Goal: Transaction & Acquisition: Purchase product/service

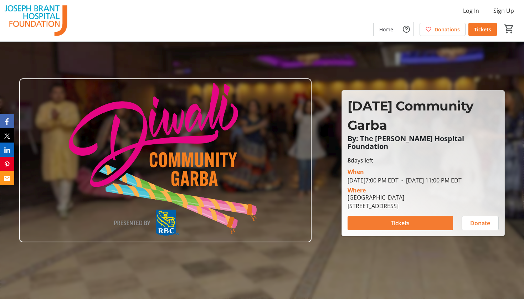
click at [383, 226] on span at bounding box center [399, 222] width 105 height 17
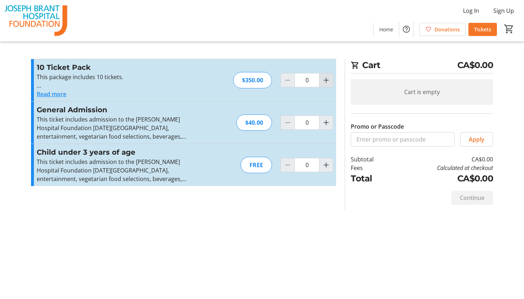
click at [327, 79] on mat-icon "Increment by one" at bounding box center [326, 80] width 9 height 9
type input "2"
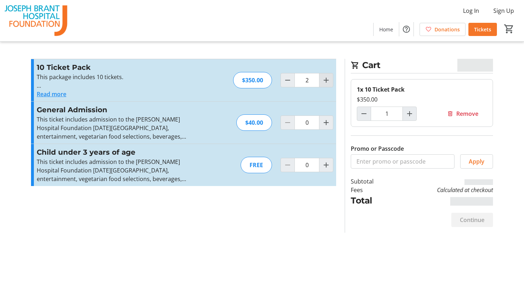
type input "2"
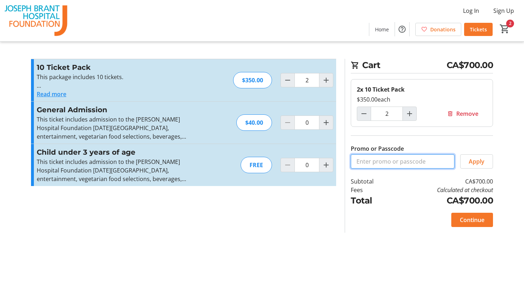
click at [410, 165] on input "Promo or Passcode" at bounding box center [403, 161] width 104 height 14
paste input "JBHF15"
type input "JBHF15"
click at [481, 162] on span "Apply" at bounding box center [476, 161] width 16 height 9
click at [468, 161] on span "Apply" at bounding box center [476, 161] width 16 height 9
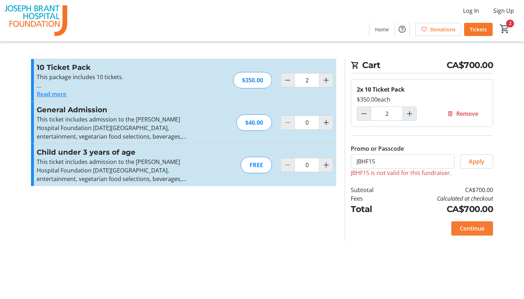
click at [475, 227] on span "Continue" at bounding box center [472, 228] width 25 height 9
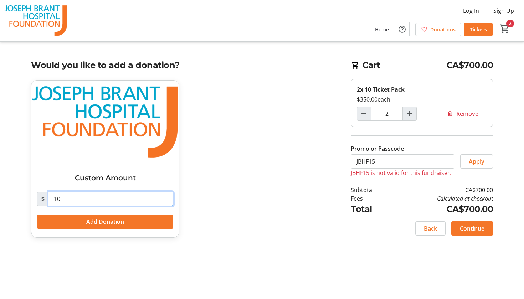
click at [106, 203] on input "10" at bounding box center [110, 199] width 125 height 14
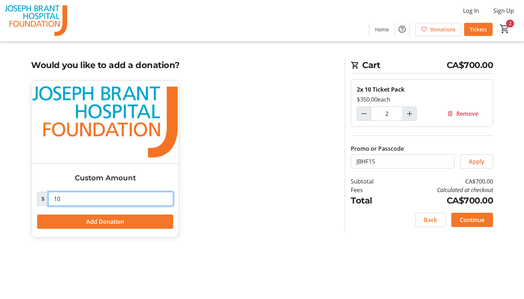
click at [106, 203] on input "10" at bounding box center [110, 199] width 125 height 14
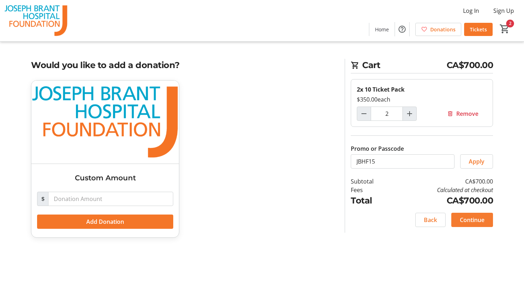
click at [461, 220] on span "Continue" at bounding box center [472, 220] width 25 height 9
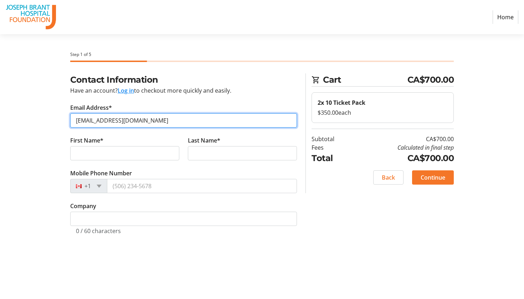
type input "[EMAIL_ADDRESS][DOMAIN_NAME]"
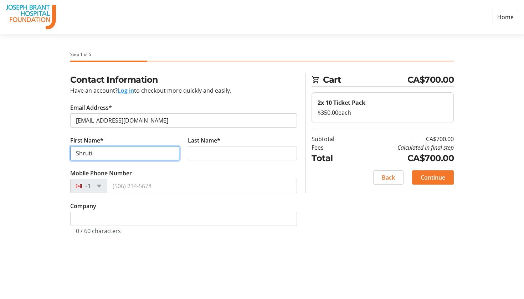
type input "Shruti"
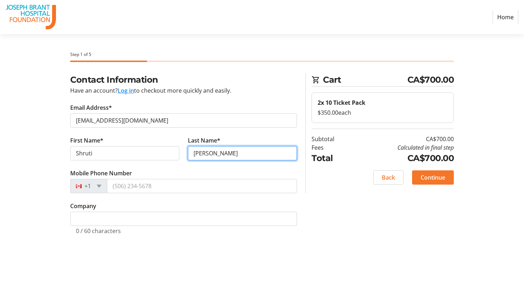
type input "[PERSON_NAME]"
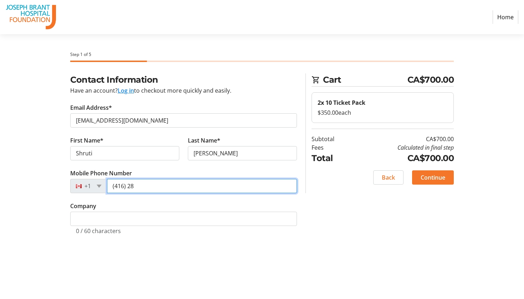
type input "(416) 286"
type input "[PHONE_NUMBER]"
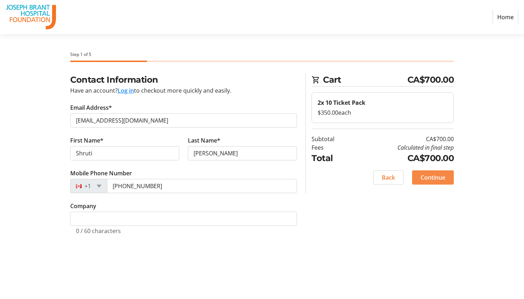
click at [433, 180] on span "Continue" at bounding box center [432, 177] width 25 height 9
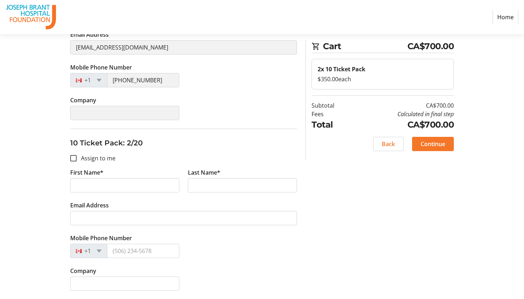
scroll to position [26, 0]
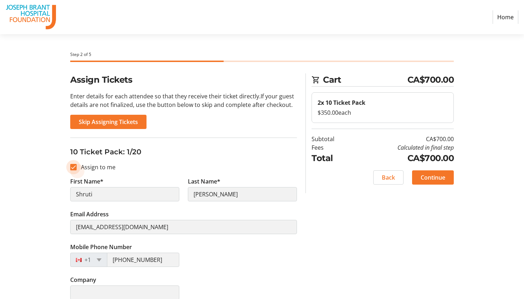
click at [73, 167] on input "Assign to me" at bounding box center [73, 167] width 6 height 6
checkbox input "false"
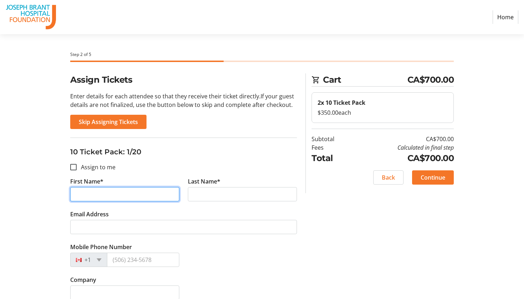
click at [92, 198] on input "First Name*" at bounding box center [124, 194] width 109 height 14
type input "Sharda"
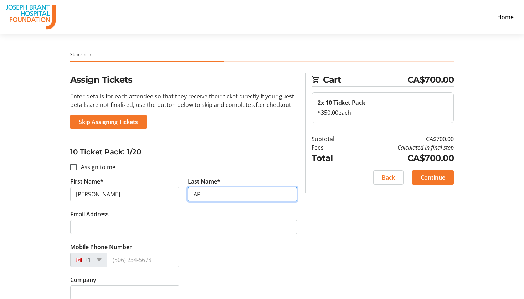
type input "A"
type input "[PERSON_NAME]"
click at [223, 168] on fieldset "10 Ticket Pack: 1/20 Assign to me First Name* Sharda Last Name* Patel Email Add…" at bounding box center [183, 223] width 227 height 171
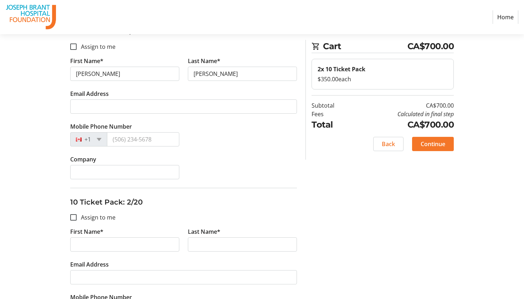
scroll to position [121, 0]
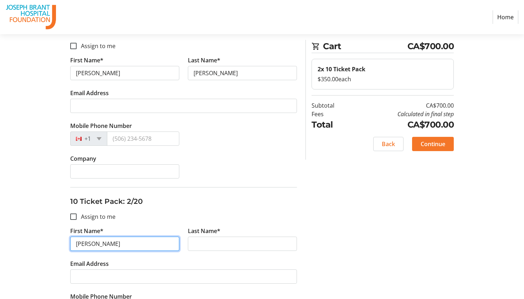
type input "[PERSON_NAME]"
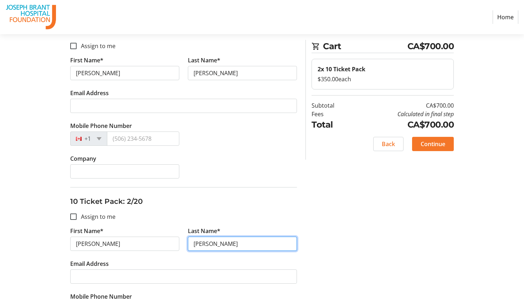
type input "[PERSON_NAME]"
click at [187, 167] on div "Company" at bounding box center [183, 170] width 235 height 33
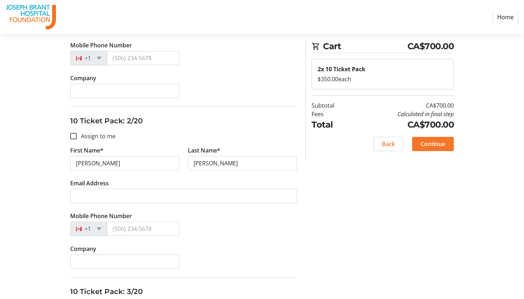
scroll to position [313, 0]
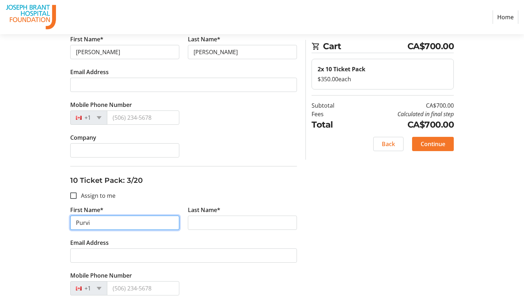
type input "Purvi"
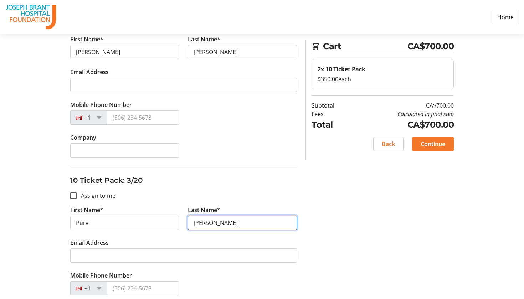
type input "[PERSON_NAME]"
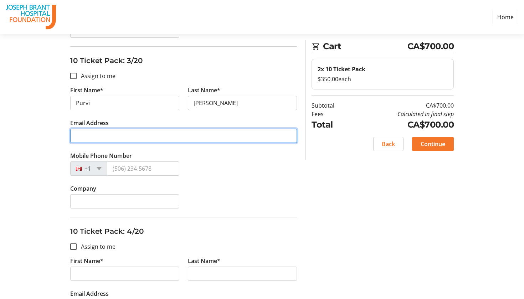
scroll to position [436, 0]
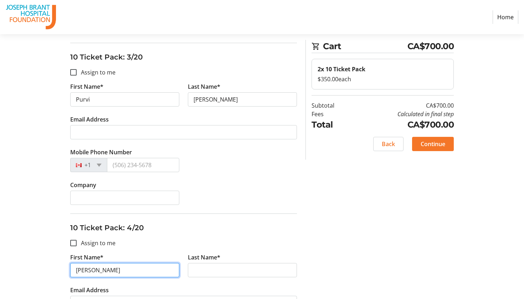
type input "Nayna"
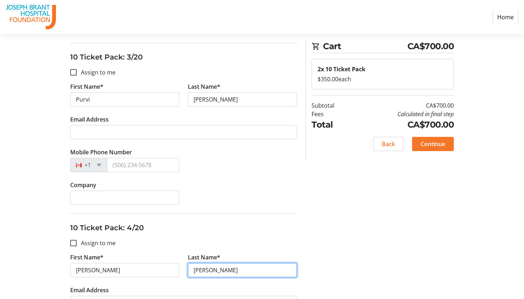
type input "[PERSON_NAME]"
click at [182, 250] on fieldset "10 Ticket Pack: 4/20 Assign to me First Name* Nayna Last Name* Desai Email Addr…" at bounding box center [183, 298] width 227 height 171
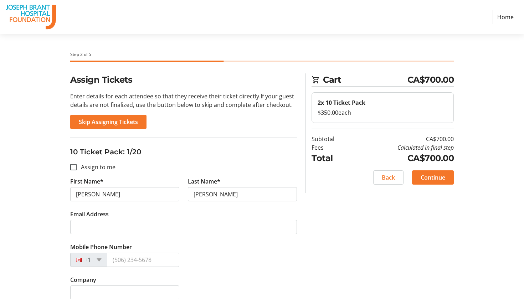
scroll to position [0, 0]
click at [122, 121] on span "Skip Assigning Tickets" at bounding box center [108, 122] width 59 height 9
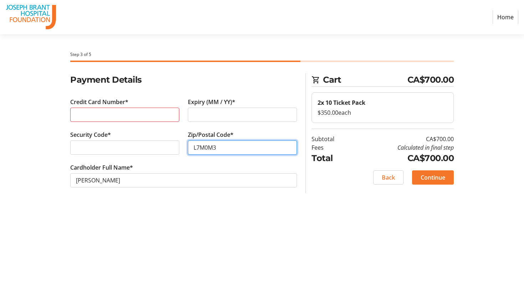
type input "L7M0M3"
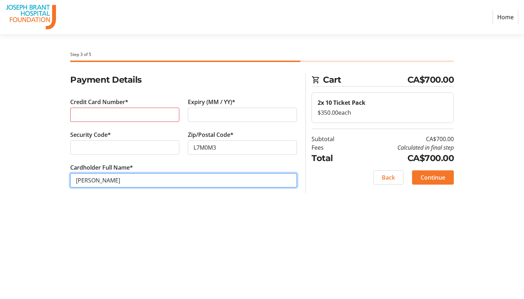
click at [204, 181] on input "[PERSON_NAME]" at bounding box center [183, 180] width 227 height 14
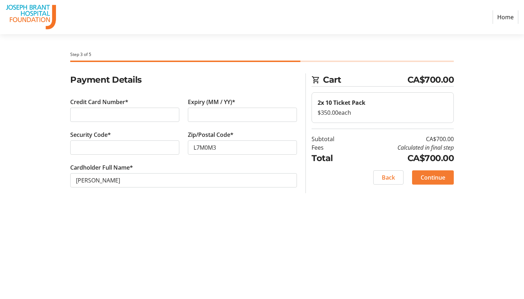
click at [445, 177] on span "Continue" at bounding box center [432, 177] width 25 height 9
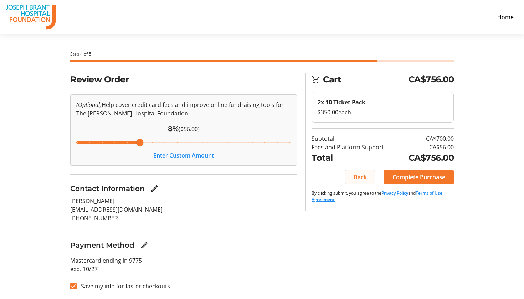
scroll to position [0, 0]
drag, startPoint x: 139, startPoint y: 143, endPoint x: 10, endPoint y: 143, distance: 129.3
type input "3"
click at [10, 143] on section "Step 4 of 5 Cart CA$756.00 2x 10 Ticket Pack $350.00 each Subtotal CA$700.00 Fe…" at bounding box center [262, 166] width 524 height 265
drag, startPoint x: 79, startPoint y: 144, endPoint x: 59, endPoint y: 141, distance: 20.2
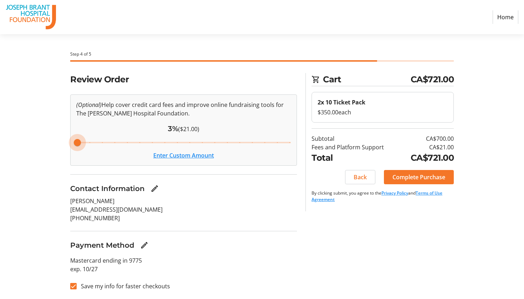
click at [59, 141] on div "Review Order (Optional) Help cover credit card fees and improve online fundrais…" at bounding box center [262, 186] width 470 height 226
click at [162, 153] on button "Enter Custom Amount" at bounding box center [183, 155] width 61 height 9
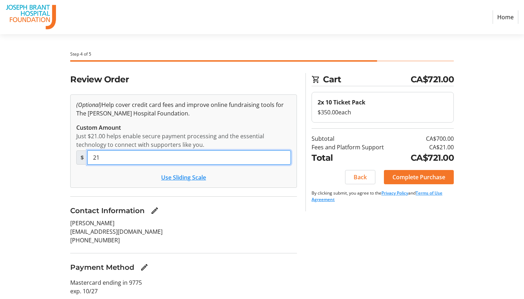
click at [162, 153] on input "21" at bounding box center [188, 157] width 203 height 14
click at [153, 155] on input "21" at bounding box center [188, 157] width 203 height 14
type input "0"
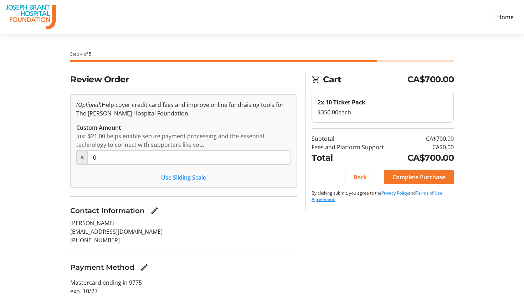
click at [344, 246] on div "Review Order (Optional) Help cover credit card fees and improve online fundrais…" at bounding box center [262, 197] width 470 height 248
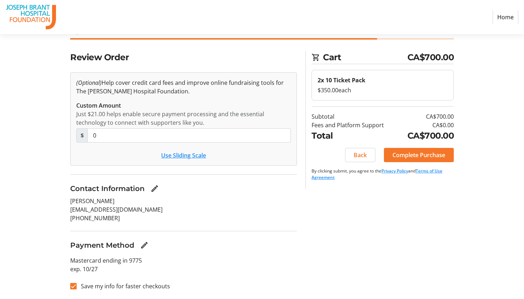
scroll to position [22, 0]
click at [435, 158] on span "Complete Purchase" at bounding box center [418, 155] width 53 height 9
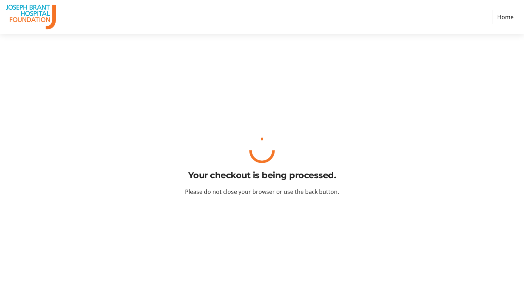
scroll to position [0, 0]
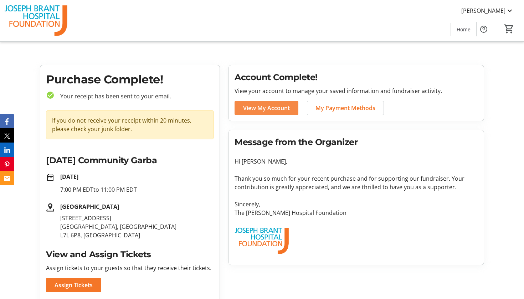
click at [273, 112] on span "View My Account" at bounding box center [266, 108] width 47 height 9
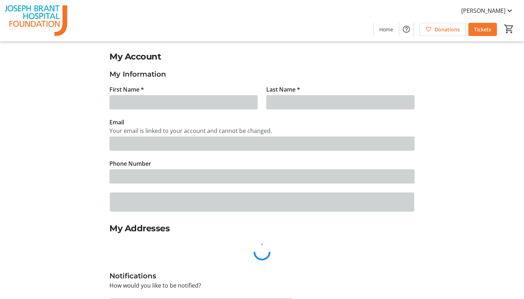
type input "Shruti"
type input "[PERSON_NAME]"
type input "[EMAIL_ADDRESS][DOMAIN_NAME]"
type input "[PHONE_NUMBER]"
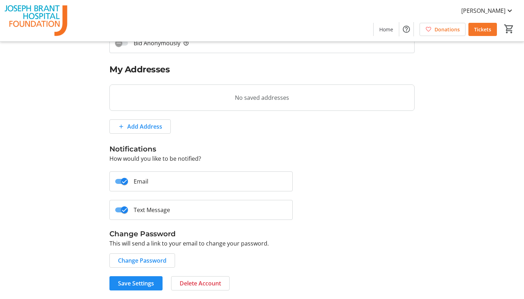
scroll to position [159, 0]
click at [145, 284] on span "Save Settings" at bounding box center [136, 283] width 36 height 9
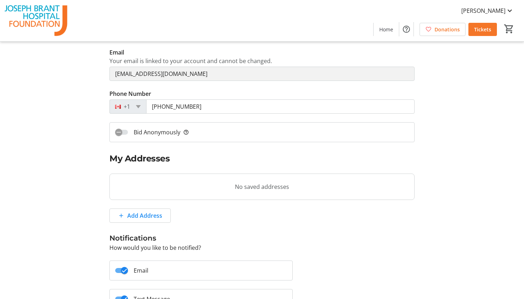
scroll to position [87, 0]
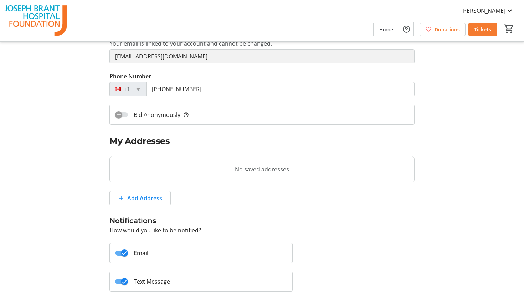
click at [475, 35] on span at bounding box center [482, 29] width 29 height 17
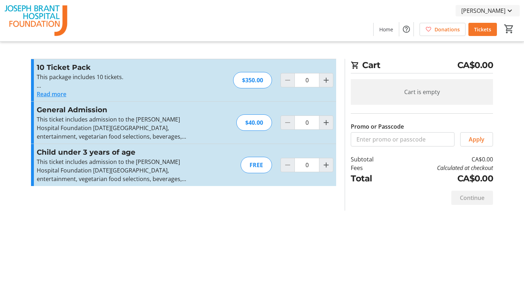
click at [494, 13] on span "[PERSON_NAME]" at bounding box center [483, 10] width 44 height 9
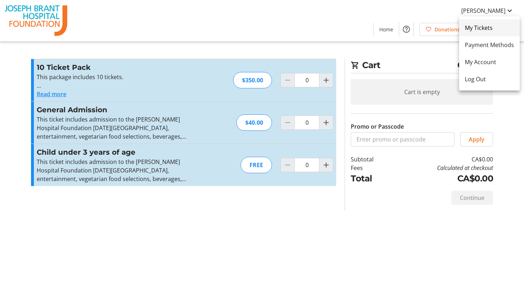
click at [490, 26] on span "My Tickets" at bounding box center [489, 28] width 49 height 9
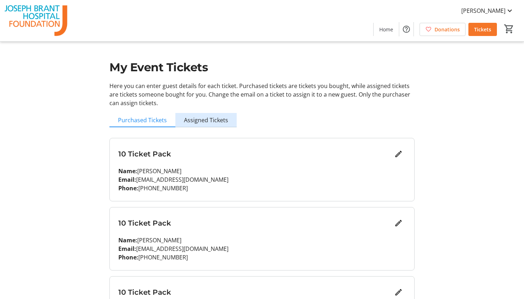
click at [214, 118] on span "Assigned Tickets" at bounding box center [206, 120] width 44 height 6
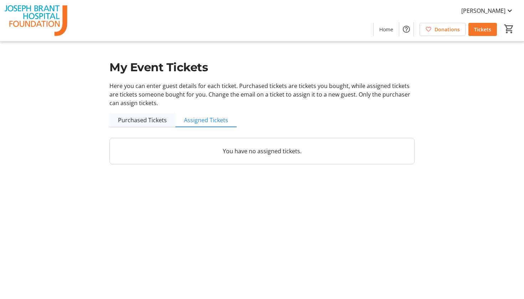
click at [154, 121] on span "Purchased Tickets" at bounding box center [142, 120] width 49 height 6
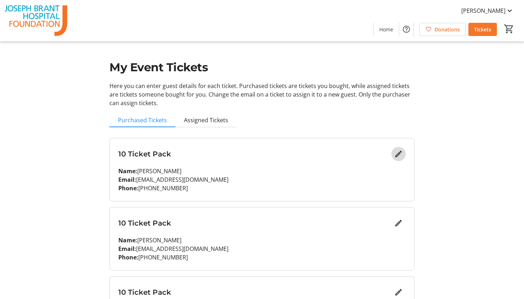
click at [399, 155] on mat-icon "Edit" at bounding box center [398, 154] width 9 height 9
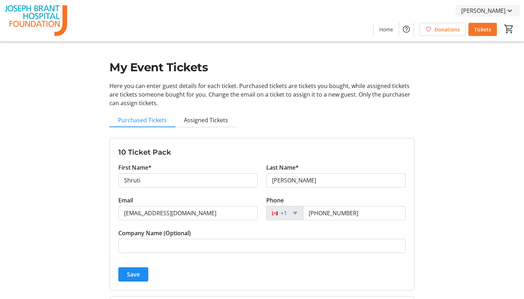
click at [497, 10] on span "[PERSON_NAME]" at bounding box center [483, 10] width 44 height 9
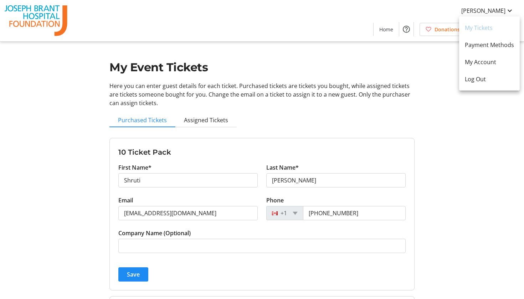
click at [371, 42] on div at bounding box center [262, 149] width 524 height 299
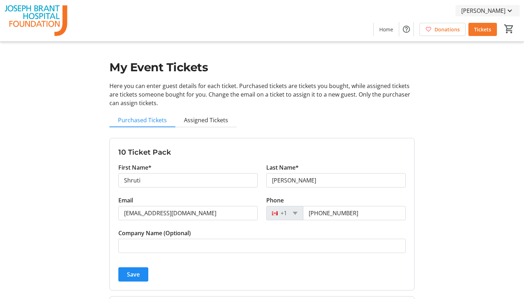
click at [502, 5] on span at bounding box center [487, 10] width 64 height 17
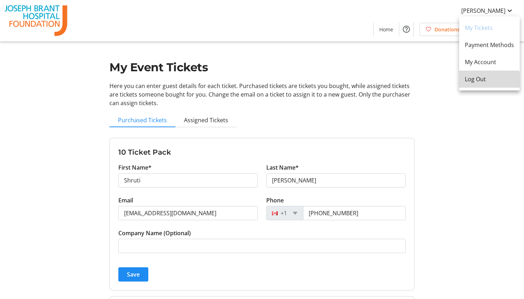
click at [487, 84] on button "Log Out" at bounding box center [489, 79] width 61 height 17
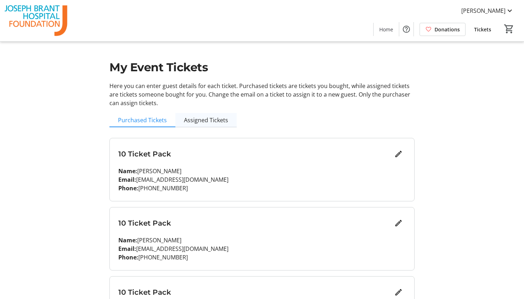
click at [207, 117] on span "Assigned Tickets" at bounding box center [206, 120] width 44 height 6
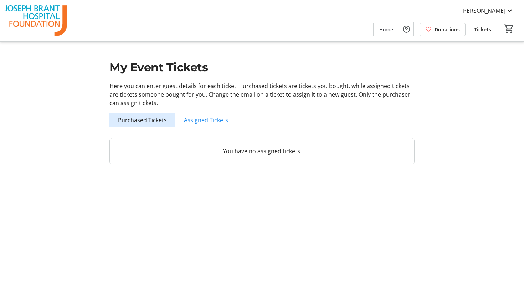
click at [149, 119] on span "Purchased Tickets" at bounding box center [142, 120] width 49 height 6
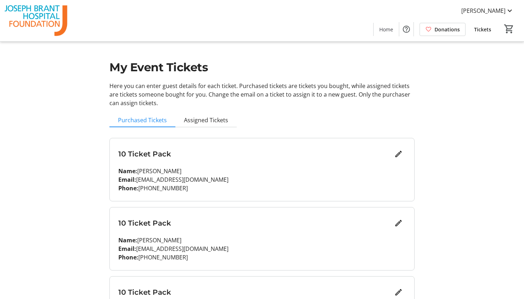
click at [167, 183] on p "Email: shrutipatel0647@gmail.com" at bounding box center [261, 179] width 287 height 9
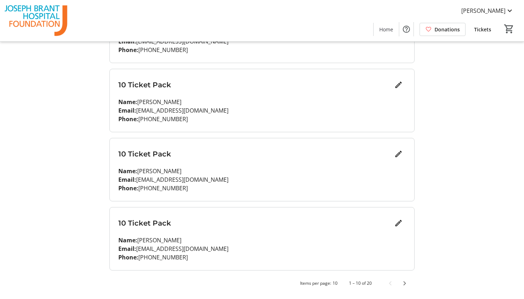
scroll to position [553, 0]
click at [406, 283] on span "Next page" at bounding box center [404, 283] width 14 height 14
click at [389, 288] on span "Previous page" at bounding box center [390, 283] width 14 height 14
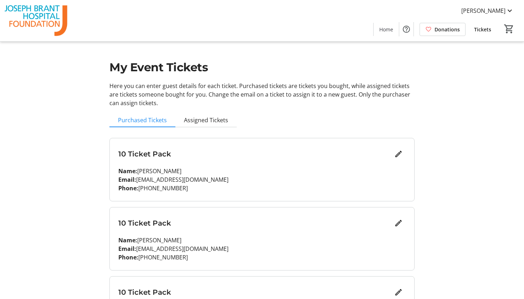
scroll to position [0, 0]
click at [399, 154] on mat-icon "Edit" at bounding box center [398, 154] width 9 height 9
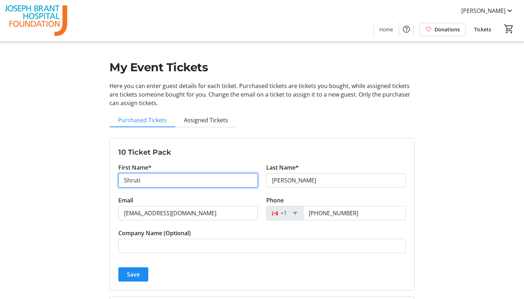
click at [214, 182] on input "Shruti" at bounding box center [187, 180] width 139 height 14
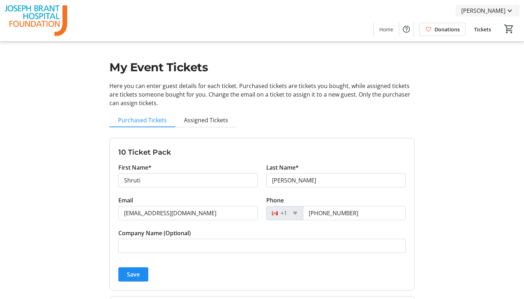
click at [506, 13] on mat-icon at bounding box center [509, 10] width 9 height 9
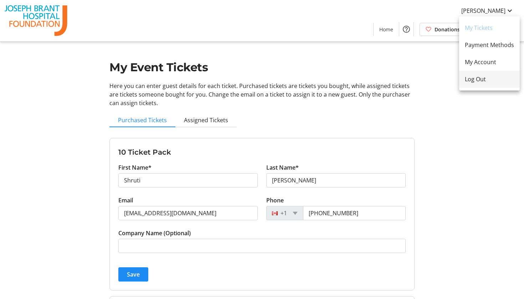
click at [486, 83] on span "Log Out" at bounding box center [489, 79] width 49 height 9
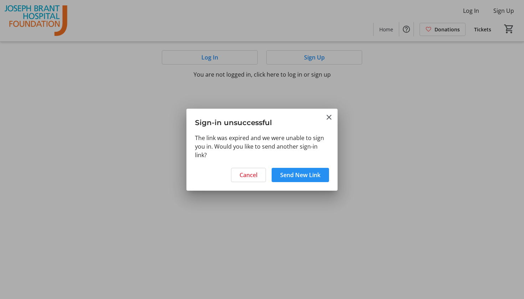
click at [297, 173] on span "Send New Link" at bounding box center [300, 175] width 40 height 9
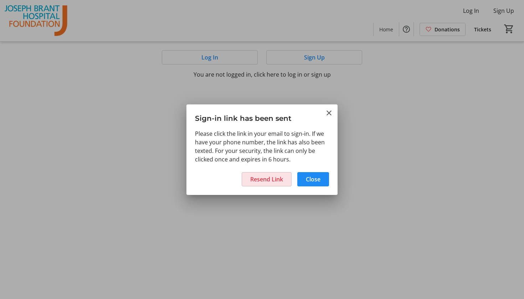
click at [276, 179] on span "Resend Link" at bounding box center [266, 179] width 33 height 9
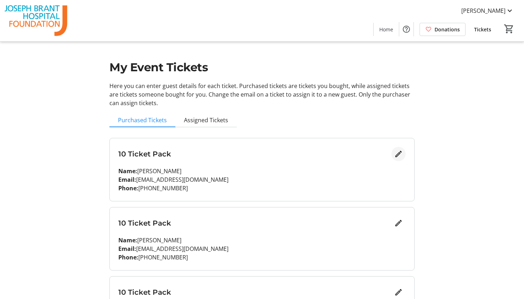
click at [397, 155] on mat-icon "Edit" at bounding box center [398, 154] width 9 height 9
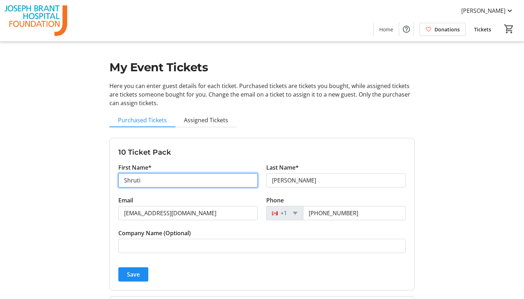
click at [240, 181] on input "Shruti" at bounding box center [187, 180] width 139 height 14
type input "[PERSON_NAME]"
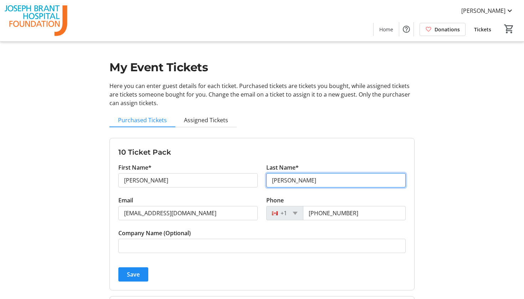
type input "[PERSON_NAME]"
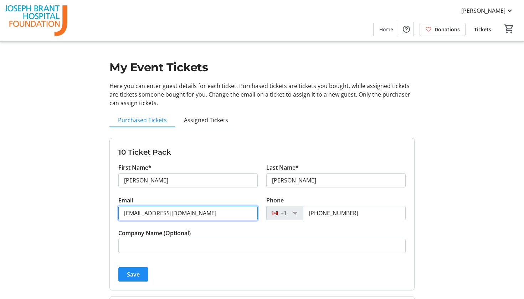
click at [166, 213] on input "[EMAIL_ADDRESS][DOMAIN_NAME]" at bounding box center [187, 213] width 139 height 14
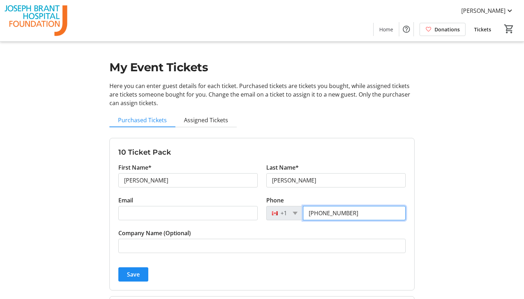
click at [331, 207] on input "[PHONE_NUMBER]" at bounding box center [354, 213] width 103 height 14
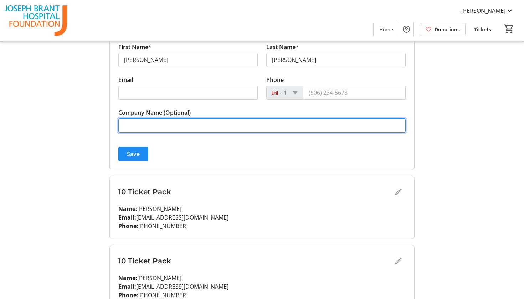
scroll to position [121, 0]
click at [145, 128] on input "[PERSON_NAME]'s guests" at bounding box center [261, 125] width 287 height 14
click at [156, 125] on input "[PERSON_NAME] guests" at bounding box center [261, 125] width 287 height 14
click at [156, 125] on input "Shruti Patel guests" at bounding box center [261, 125] width 287 height 14
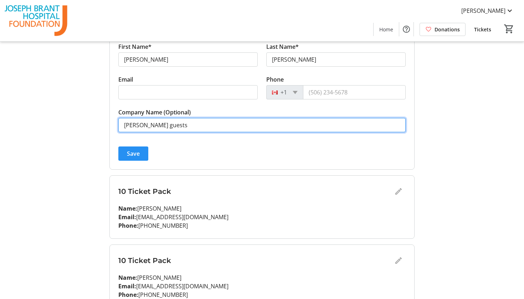
type input "Shruti Patel guests"
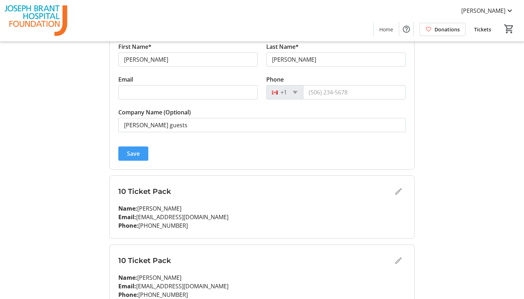
click at [135, 155] on span "Save" at bounding box center [133, 153] width 13 height 9
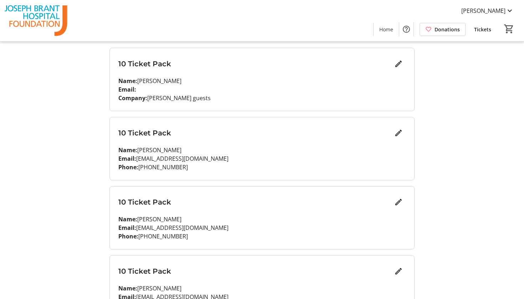
scroll to position [87, 0]
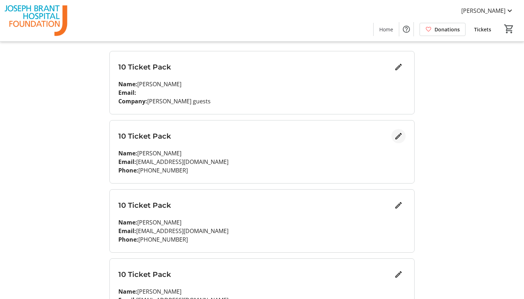
click at [402, 139] on mat-icon "Edit" at bounding box center [398, 136] width 9 height 9
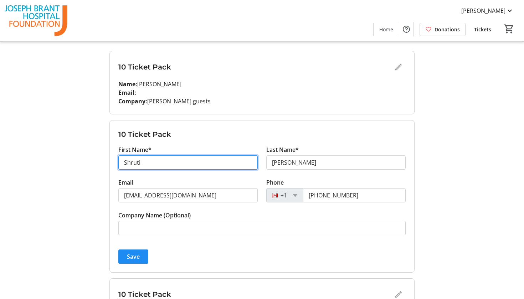
click at [206, 162] on input "Shruti" at bounding box center [187, 162] width 139 height 14
type input "Kanti"
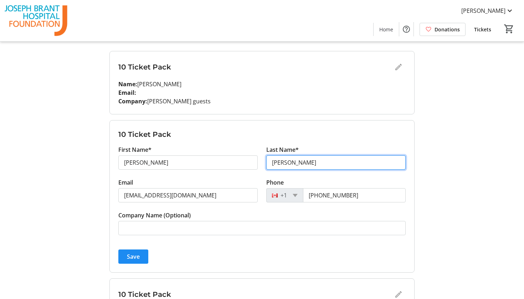
type input "[PERSON_NAME]"
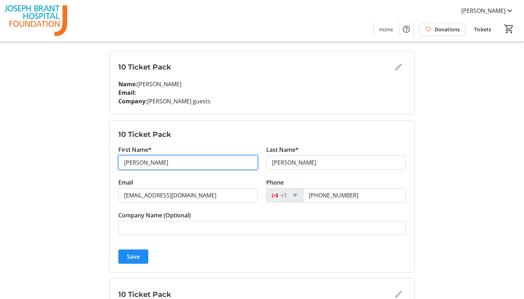
click at [155, 162] on input "Kanti" at bounding box center [187, 162] width 139 height 14
type input "Kantibhai"
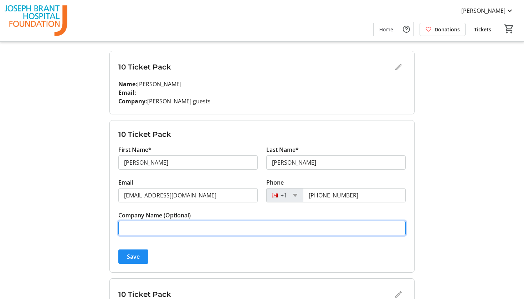
paste input "Shruti Patel guests"
type input "Shruti Patel guests"
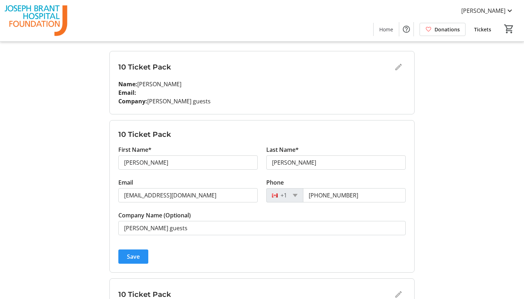
click at [131, 255] on span "Save" at bounding box center [133, 256] width 13 height 9
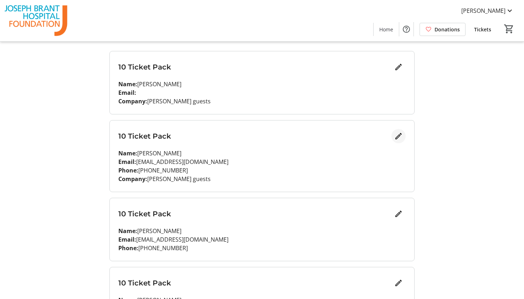
click at [398, 140] on mat-icon "Edit" at bounding box center [398, 136] width 9 height 9
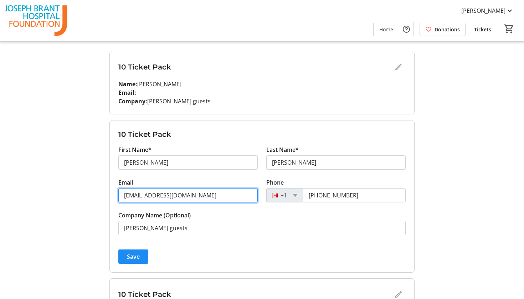
click at [230, 200] on input "[EMAIL_ADDRESS][DOMAIN_NAME]" at bounding box center [187, 195] width 139 height 14
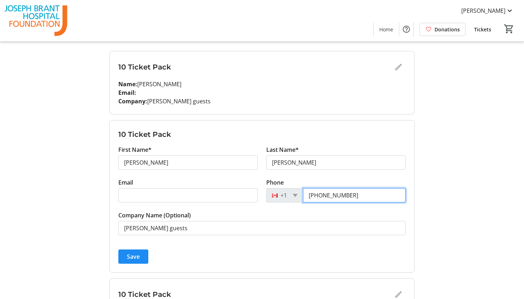
click at [328, 197] on input "[PHONE_NUMBER]" at bounding box center [354, 195] width 103 height 14
click at [138, 256] on span "Save" at bounding box center [133, 256] width 13 height 9
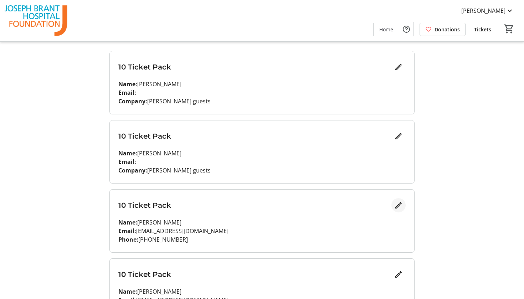
click at [402, 205] on mat-icon "Edit" at bounding box center [398, 205] width 9 height 9
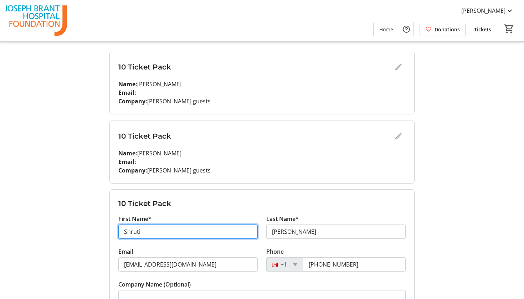
click at [187, 235] on input "Shruti" at bounding box center [187, 231] width 139 height 14
type input "Bhupali"
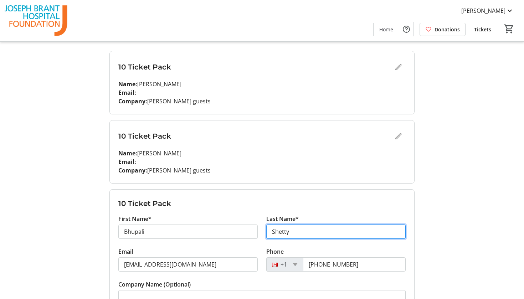
type input "Shetty"
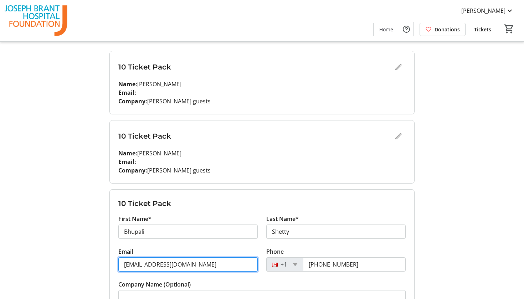
click at [166, 264] on input "[EMAIL_ADDRESS][DOMAIN_NAME]" at bounding box center [187, 264] width 139 height 14
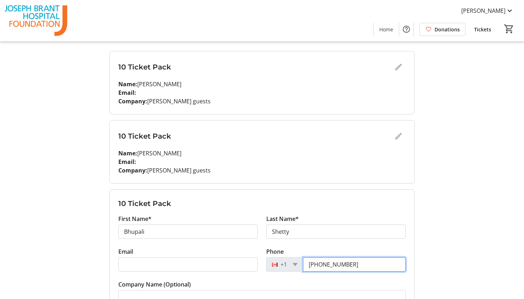
click at [344, 268] on input "[PHONE_NUMBER]" at bounding box center [354, 264] width 103 height 14
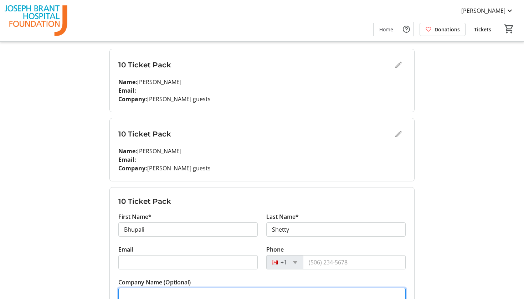
paste input "[PERSON_NAME] guests"
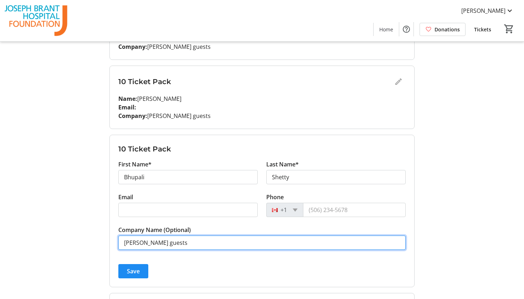
scroll to position [153, 0]
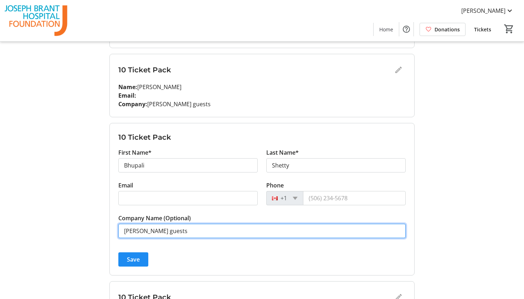
type input "[PERSON_NAME] guests"
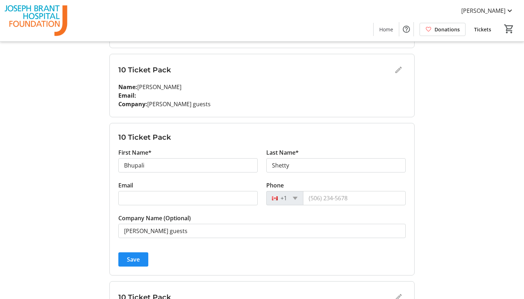
click at [131, 257] on span "Save" at bounding box center [133, 259] width 13 height 9
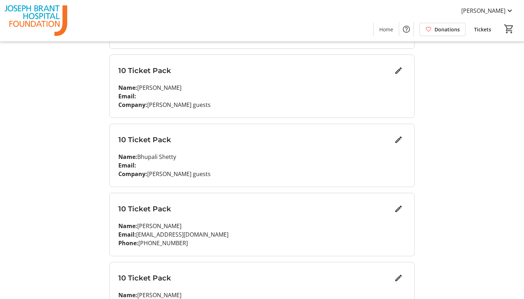
scroll to position [154, 0]
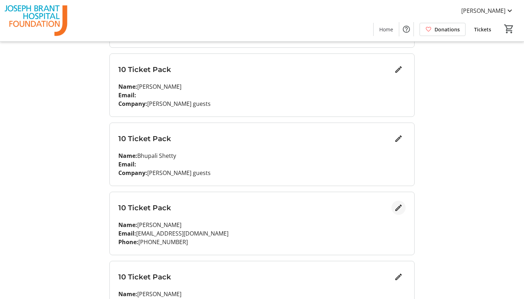
click at [398, 207] on mat-icon "Edit" at bounding box center [398, 207] width 9 height 9
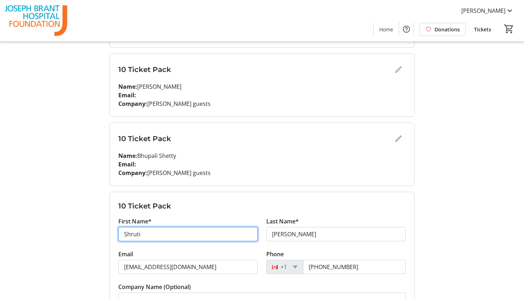
click at [187, 233] on input "Shruti" at bounding box center [187, 234] width 139 height 14
paste input "arah"
type input "Sarah"
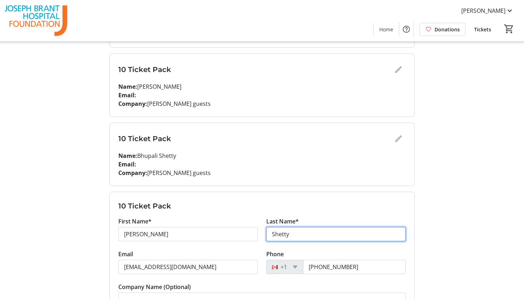
type input "Shetty"
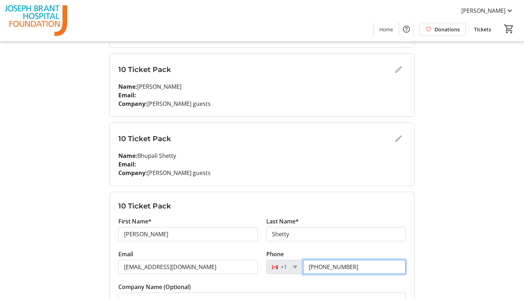
click at [320, 269] on input "[PHONE_NUMBER]" at bounding box center [354, 267] width 103 height 14
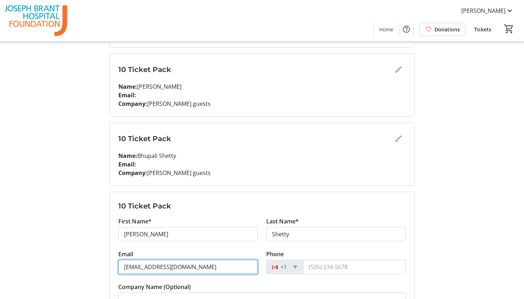
click at [223, 265] on input "[EMAIL_ADDRESS][DOMAIN_NAME]" at bounding box center [187, 267] width 139 height 14
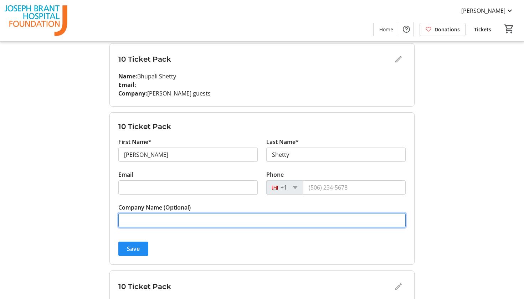
paste input "Sarah"
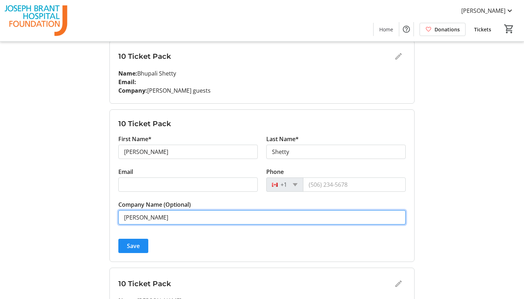
scroll to position [237, 0]
type input "S"
type input "[PERSON_NAME] Guests"
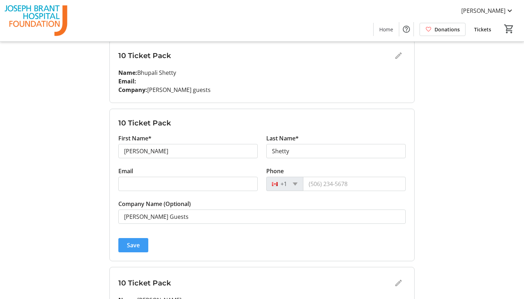
click at [125, 249] on span "submit" at bounding box center [133, 245] width 30 height 17
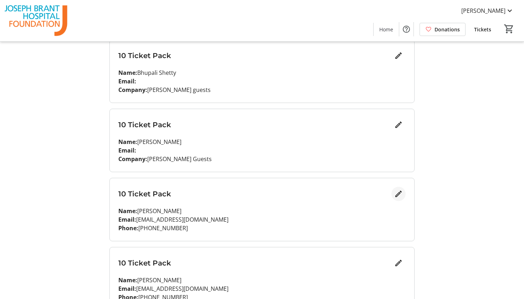
click at [399, 192] on mat-icon "Edit" at bounding box center [398, 194] width 9 height 9
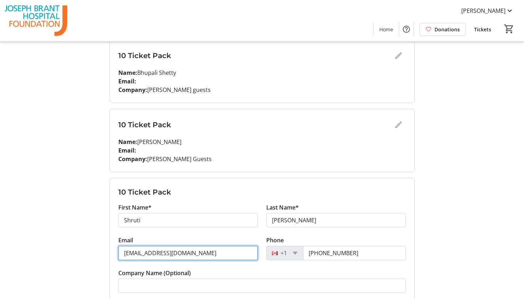
click at [195, 250] on input "[EMAIL_ADDRESS][DOMAIN_NAME]" at bounding box center [187, 253] width 139 height 14
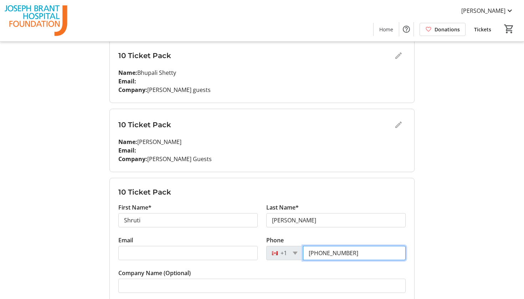
click at [332, 254] on input "[PHONE_NUMBER]" at bounding box center [354, 253] width 103 height 14
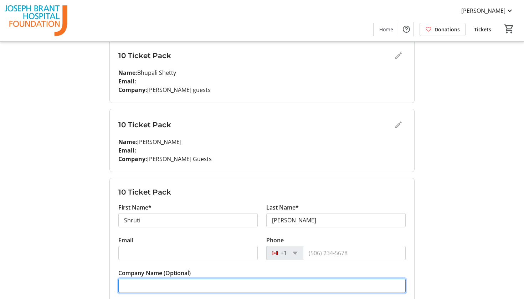
paste input "Sarah"
click at [231, 283] on input "Sarah" at bounding box center [261, 286] width 287 height 14
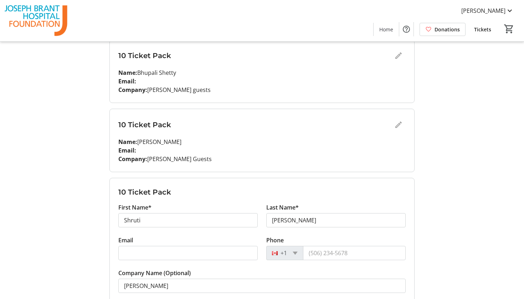
drag, startPoint x: 149, startPoint y: 160, endPoint x: 208, endPoint y: 159, distance: 59.5
click at [208, 159] on p "Company: Shruti Patel Guests" at bounding box center [261, 159] width 287 height 9
copy p "[PERSON_NAME] Guests"
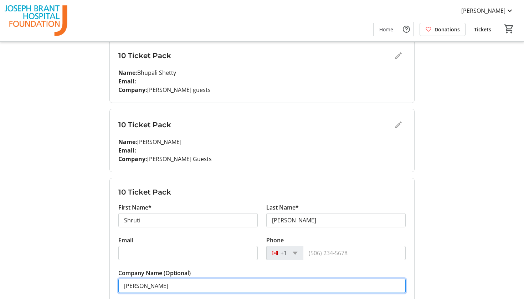
click at [166, 285] on input "Sarah" at bounding box center [261, 286] width 287 height 14
paste input "hruti Patel Guests"
type input "[PERSON_NAME] Guests"
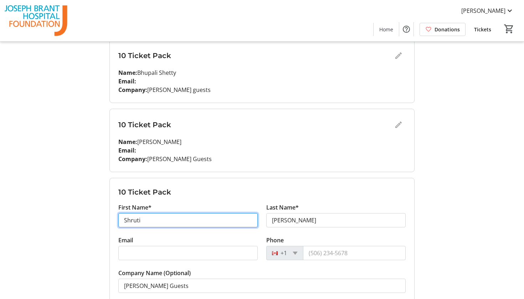
click at [159, 218] on input "Shruti" at bounding box center [187, 220] width 139 height 14
type input "Nidhi"
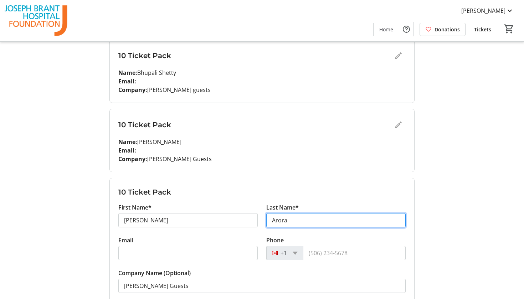
type input "Arora"
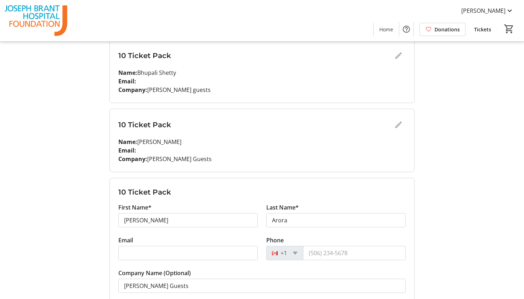
click at [147, 235] on tr-form-field "First Name* Nidhi" at bounding box center [187, 219] width 139 height 33
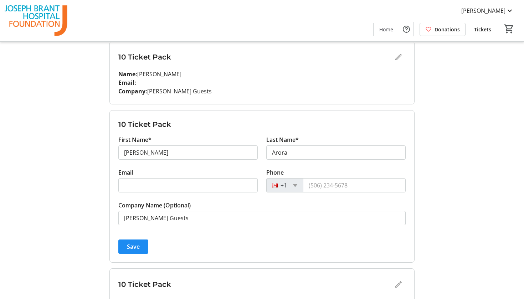
scroll to position [305, 0]
click at [136, 249] on span "Save" at bounding box center [133, 246] width 13 height 9
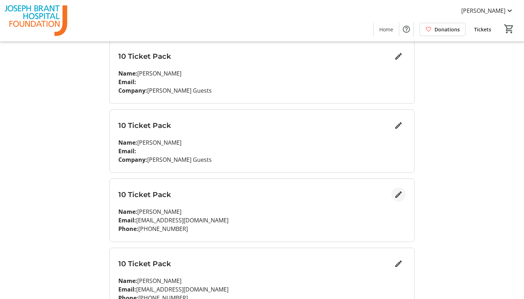
click at [399, 196] on mat-icon "Edit" at bounding box center [398, 194] width 9 height 9
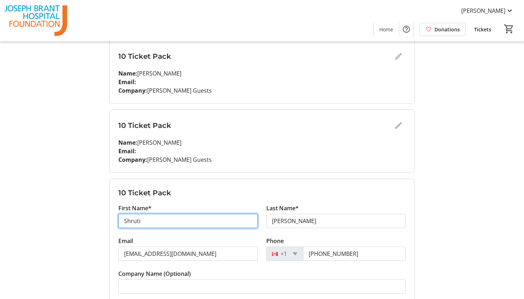
click at [191, 221] on input "Shruti" at bounding box center [187, 221] width 139 height 14
type input "Tia"
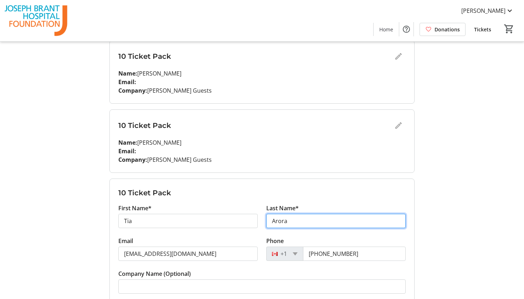
type input "Arora"
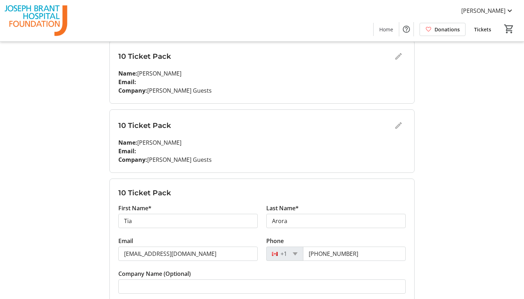
click at [202, 261] on tr-form-field "Email shrutipatel0647@gmail.com" at bounding box center [187, 253] width 139 height 33
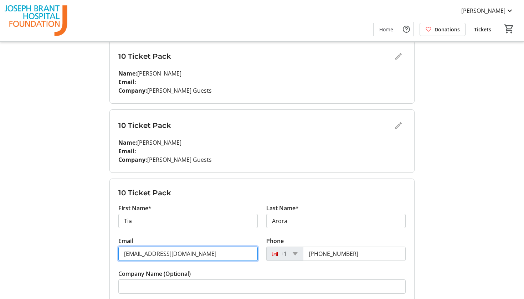
click at [208, 251] on input "[EMAIL_ADDRESS][DOMAIN_NAME]" at bounding box center [187, 254] width 139 height 14
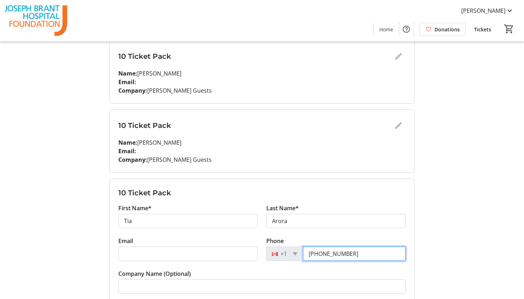
click at [332, 249] on input "[PHONE_NUMBER]" at bounding box center [354, 254] width 103 height 14
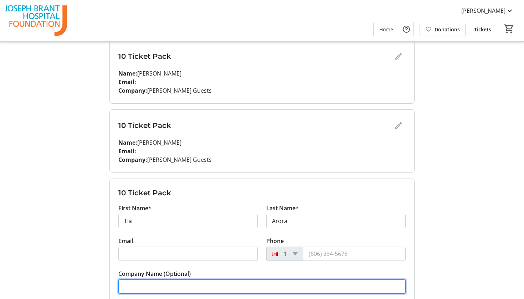
paste input "[PERSON_NAME] Guests"
type input "[PERSON_NAME] Guests"
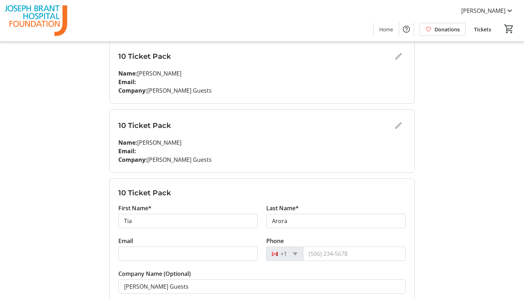
click at [92, 262] on div "My Event Tickets Here you can enter guest details for each ticket. Purchased ti…" at bounding box center [262, 165] width 470 height 941
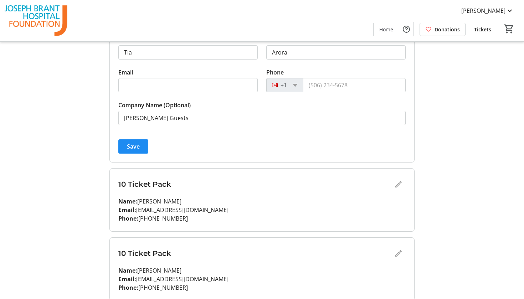
scroll to position [505, 0]
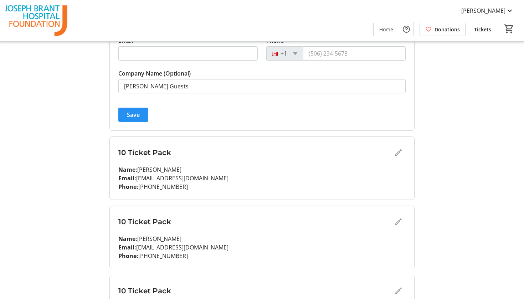
click at [136, 111] on span "Save" at bounding box center [133, 114] width 13 height 9
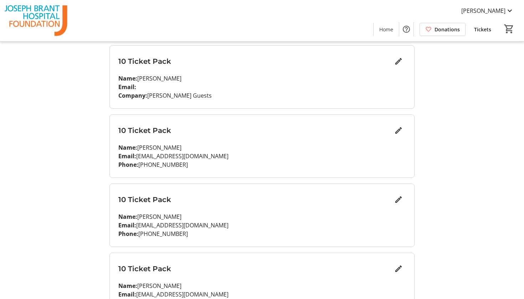
scroll to position [447, 0]
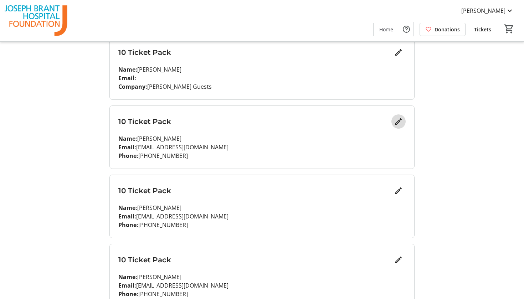
click at [397, 124] on mat-icon "Edit" at bounding box center [398, 121] width 9 height 9
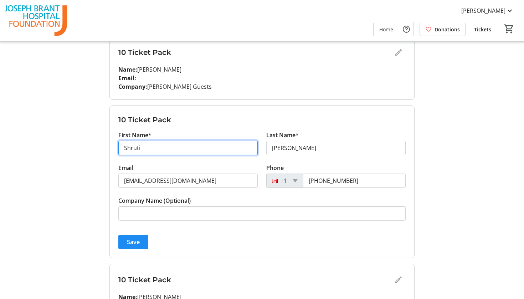
click at [209, 146] on input "Shruti" at bounding box center [187, 148] width 139 height 14
type input "Kaajal"
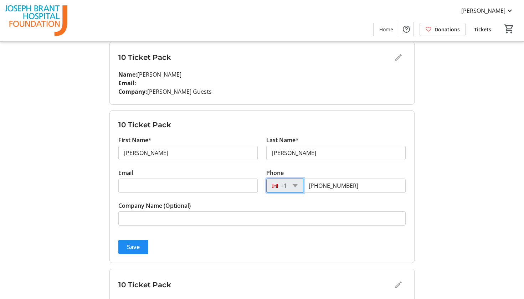
scroll to position [448, 0]
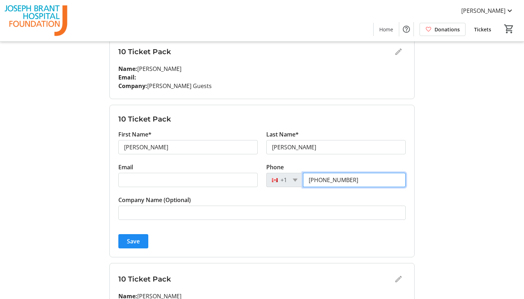
click at [352, 185] on input "[PHONE_NUMBER]" at bounding box center [354, 180] width 103 height 14
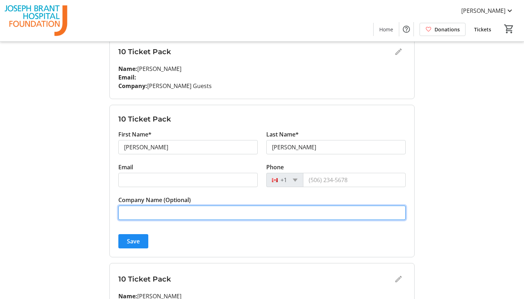
paste input "[PERSON_NAME] Guests"
type input "[PERSON_NAME] Guests"
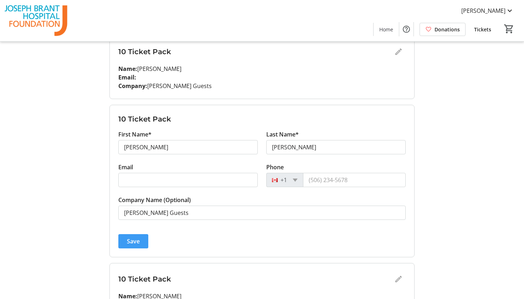
click at [135, 244] on span "Save" at bounding box center [133, 241] width 13 height 9
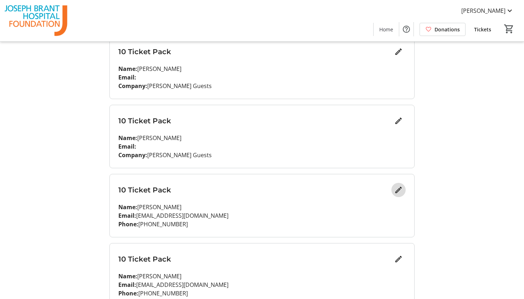
click at [398, 192] on mat-icon "Edit" at bounding box center [398, 190] width 9 height 9
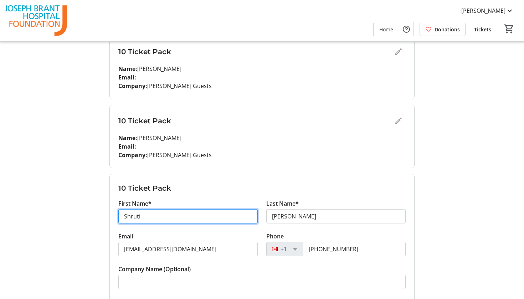
click at [221, 217] on input "Shruti" at bounding box center [187, 216] width 139 height 14
type input "Siara"
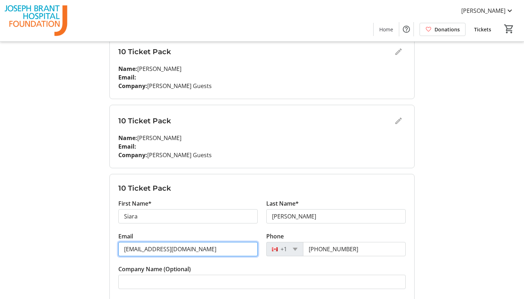
click at [196, 247] on input "[EMAIL_ADDRESS][DOMAIN_NAME]" at bounding box center [187, 249] width 139 height 14
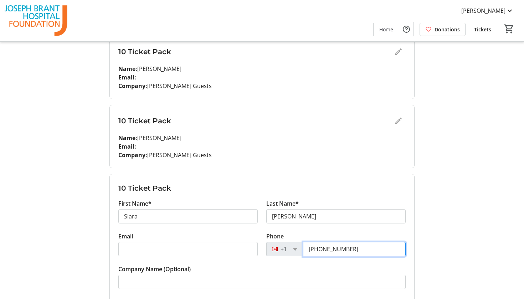
click at [350, 244] on input "[PHONE_NUMBER]" at bounding box center [354, 249] width 103 height 14
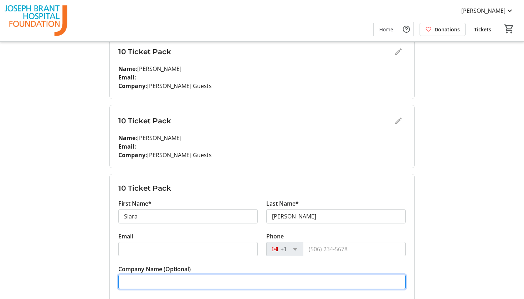
paste input "[PERSON_NAME] Guests"
type input "[PERSON_NAME] Guests"
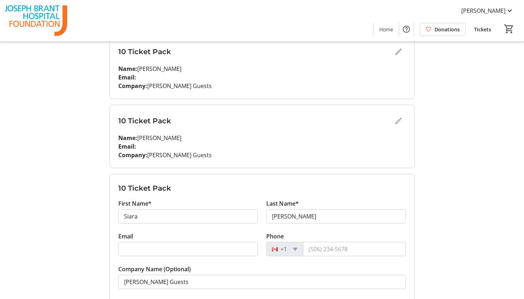
click at [90, 244] on div "My Event Tickets Here you can enter guest details for each ticket. Purchased ti…" at bounding box center [262, 22] width 470 height 941
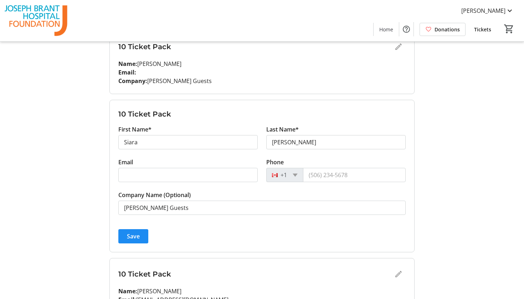
scroll to position [523, 0]
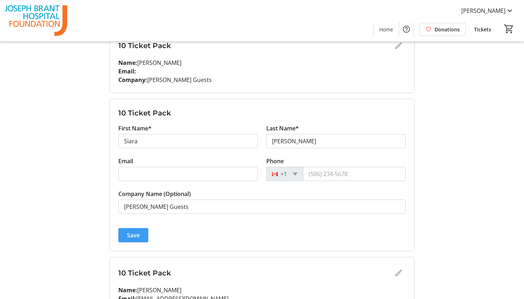
click at [136, 234] on span "Save" at bounding box center [133, 235] width 13 height 9
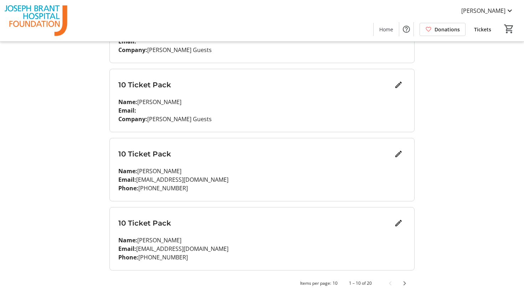
scroll to position [553, 0]
click at [399, 154] on mat-icon "Edit" at bounding box center [398, 154] width 9 height 9
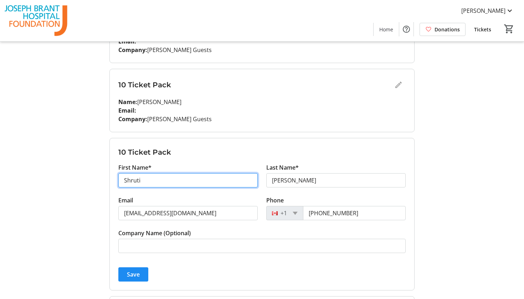
click at [174, 182] on input "Shruti" at bounding box center [187, 180] width 139 height 14
type input "Anupa"
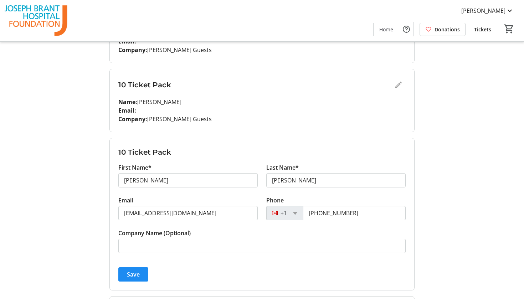
click at [157, 220] on tr-form-field "Email shrutipatel0647@gmail.com" at bounding box center [187, 212] width 139 height 33
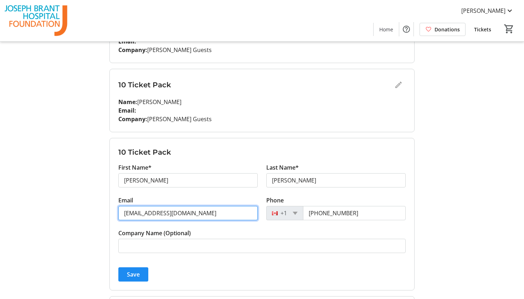
click at [174, 214] on input "[EMAIL_ADDRESS][DOMAIN_NAME]" at bounding box center [187, 213] width 139 height 14
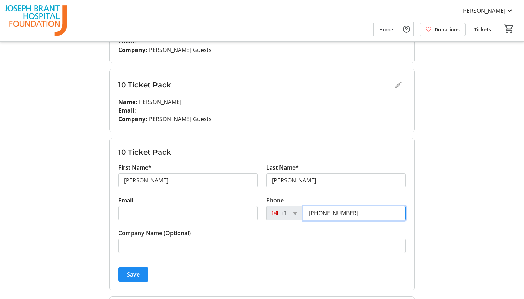
click at [320, 215] on input "[PHONE_NUMBER]" at bounding box center [354, 213] width 103 height 14
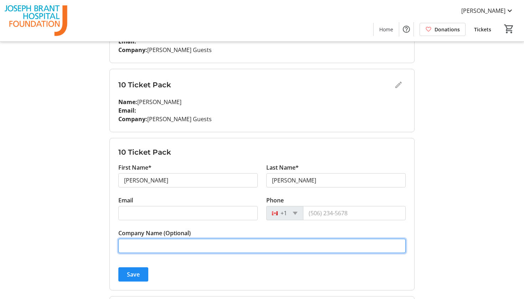
paste input "[PERSON_NAME] Guests"
type input "[PERSON_NAME] Guests"
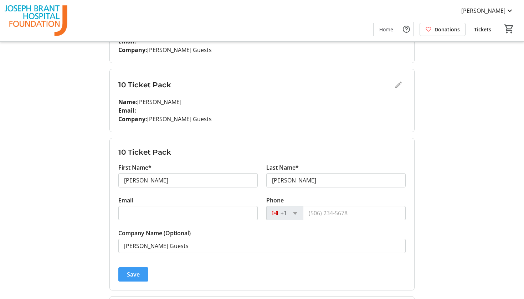
click at [139, 274] on span "Save" at bounding box center [133, 274] width 13 height 9
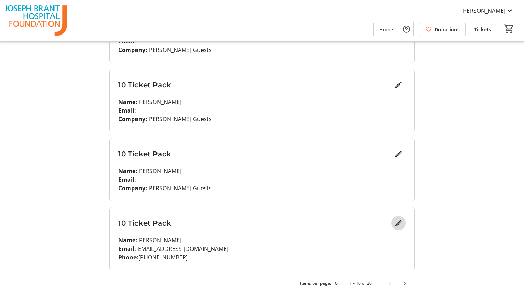
click at [397, 223] on mat-icon "Edit" at bounding box center [398, 223] width 9 height 9
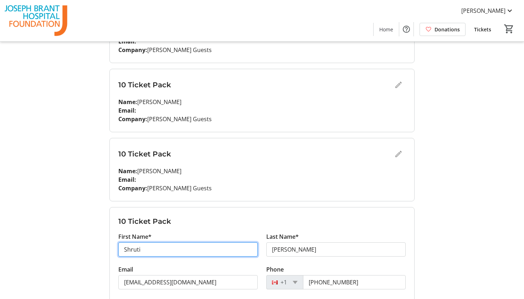
click at [166, 252] on input "Shruti" at bounding box center [187, 249] width 139 height 14
type input "Stuti"
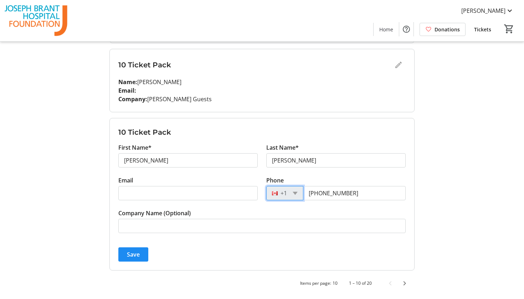
scroll to position [642, 0]
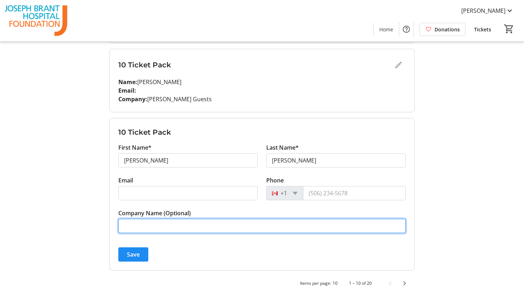
paste input "[PERSON_NAME] Guests"
type input "[PERSON_NAME] Guests"
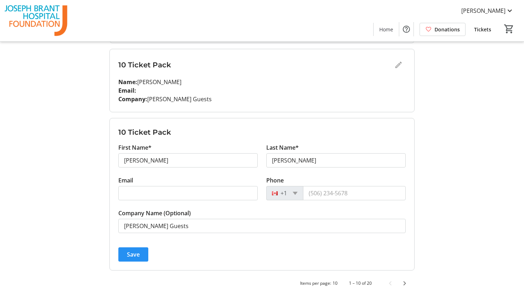
click at [135, 252] on span "Save" at bounding box center [133, 254] width 13 height 9
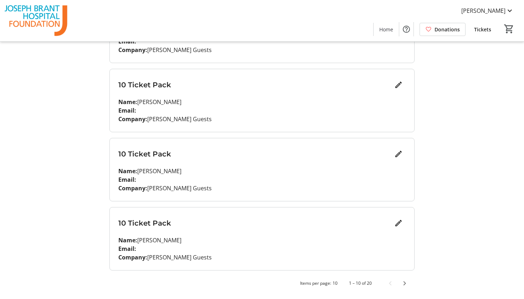
scroll to position [553, 0]
click at [402, 284] on span "Next page" at bounding box center [404, 283] width 14 height 14
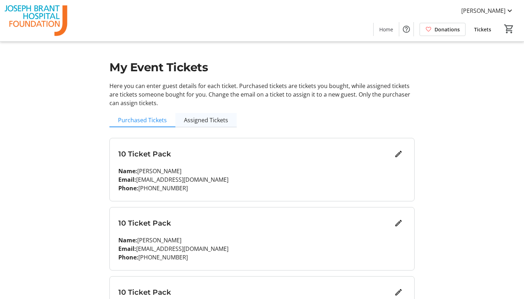
click at [209, 118] on span "Assigned Tickets" at bounding box center [206, 120] width 44 height 6
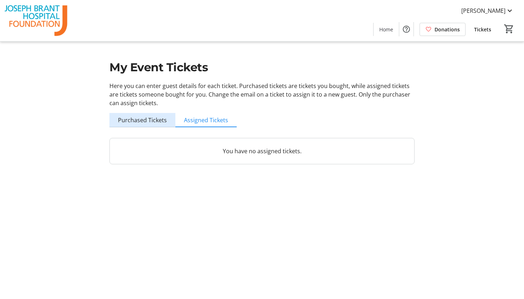
click at [144, 113] on span "Purchased Tickets" at bounding box center [142, 120] width 49 height 14
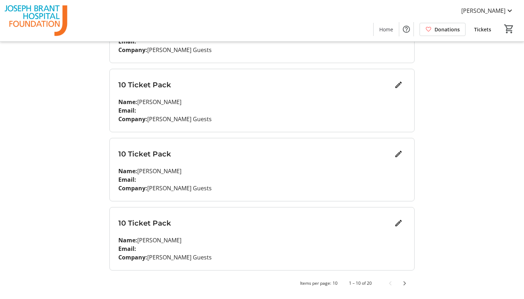
scroll to position [553, 0]
click at [403, 284] on span "Next page" at bounding box center [404, 283] width 14 height 14
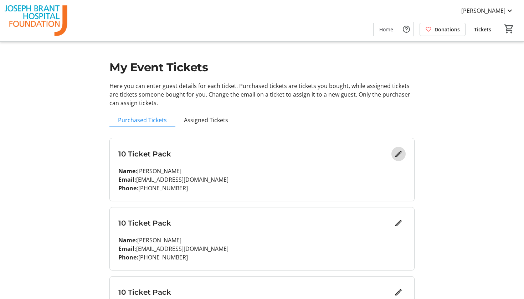
click at [395, 157] on mat-icon "Edit" at bounding box center [398, 154] width 9 height 9
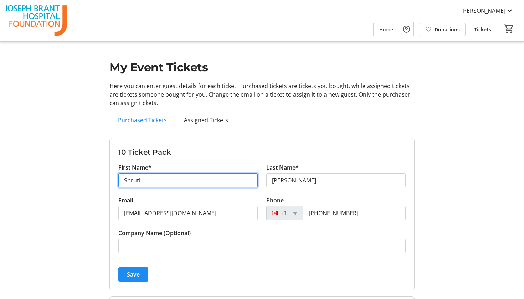
click at [146, 180] on input "Shruti" at bounding box center [187, 180] width 139 height 14
type input "Snehal"
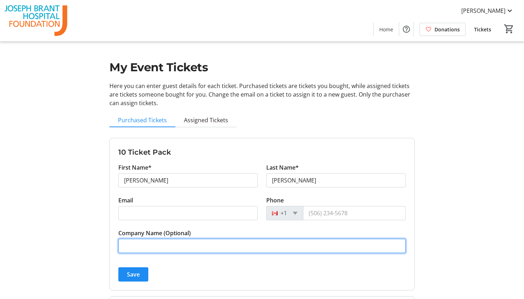
paste input "[PERSON_NAME] Guests"
type input "[PERSON_NAME] Guests"
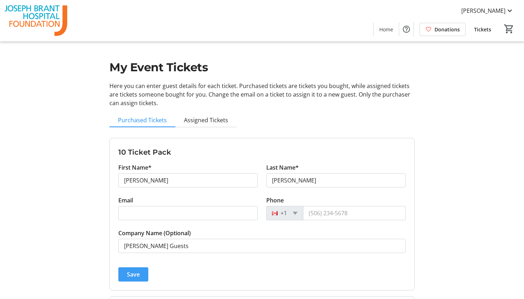
click at [133, 276] on span "Save" at bounding box center [133, 274] width 13 height 9
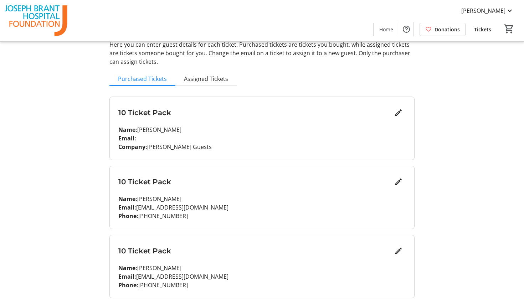
scroll to position [42, 0]
click at [398, 189] on div "10 Ticket Pack Name: Shruti Patel Email: shrutipatel0647@gmail.com Phone: (416)…" at bounding box center [262, 197] width 304 height 63
click at [399, 184] on mat-icon "Edit" at bounding box center [398, 181] width 9 height 9
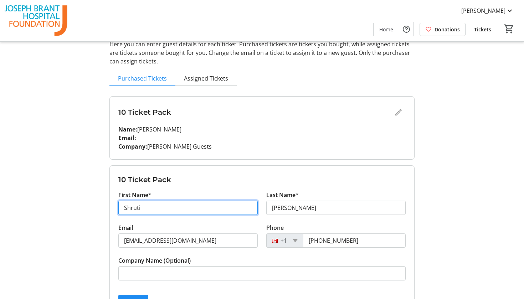
click at [222, 203] on input "Shruti" at bounding box center [187, 208] width 139 height 14
type input "Aanika"
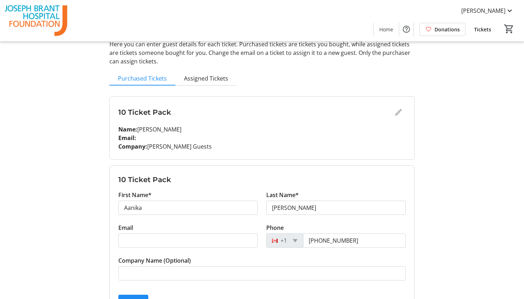
scroll to position [0, 0]
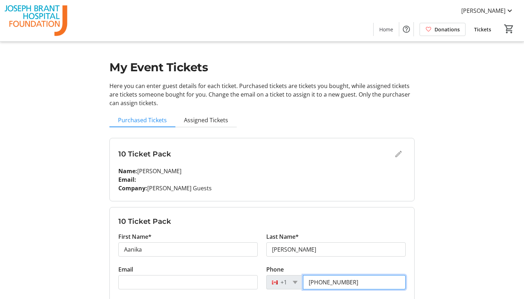
click at [342, 282] on input "[PHONE_NUMBER]" at bounding box center [354, 282] width 103 height 14
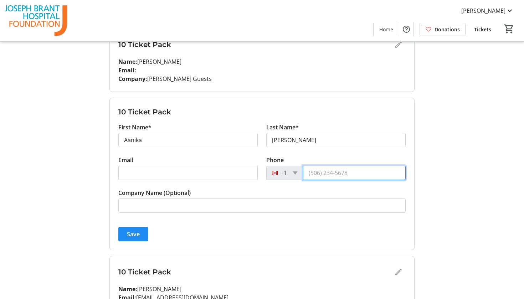
scroll to position [122, 0]
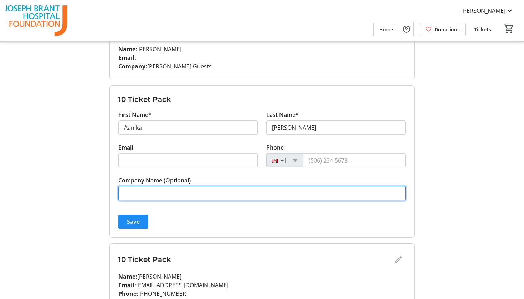
paste input "[PERSON_NAME] Guests"
type input "[PERSON_NAME] Guests"
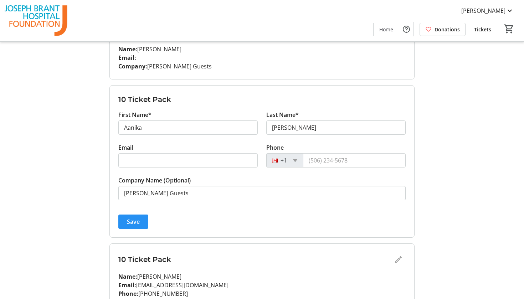
click at [134, 222] on span "Save" at bounding box center [133, 221] width 13 height 9
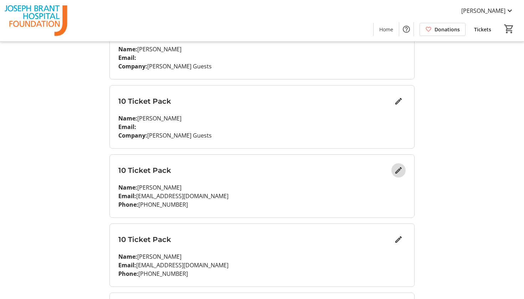
click at [400, 172] on mat-icon "Edit" at bounding box center [398, 170] width 9 height 9
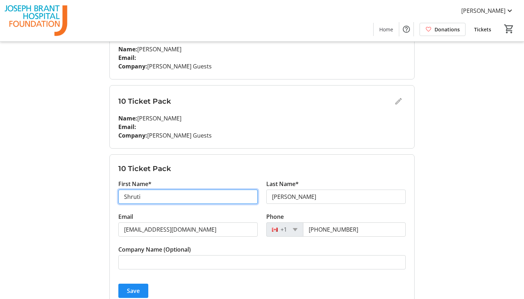
click at [231, 193] on input "Shruti" at bounding box center [187, 197] width 139 height 14
type input "Karuna"
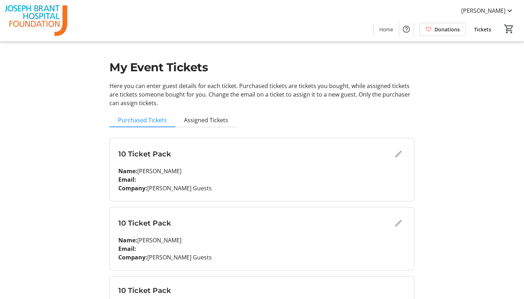
scroll to position [202, 0]
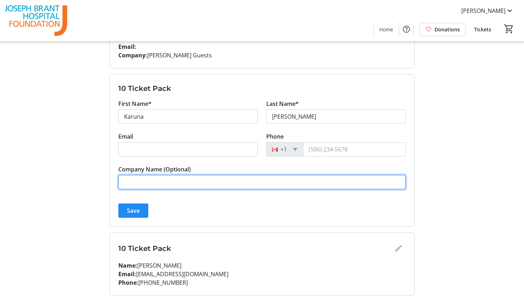
paste input "[PERSON_NAME] Guests"
type input "[PERSON_NAME] Guests"
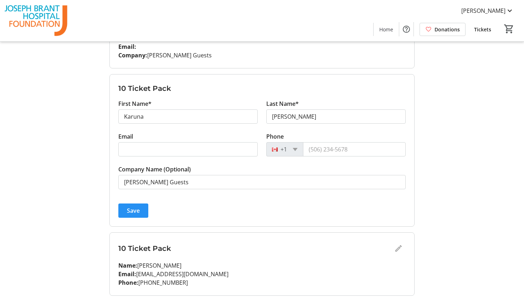
click at [132, 212] on span "Save" at bounding box center [133, 210] width 13 height 9
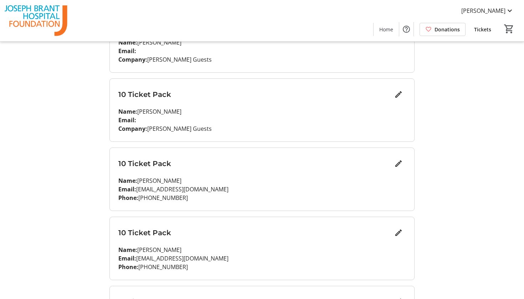
scroll to position [194, 0]
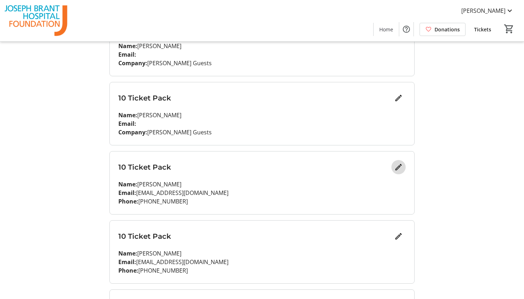
click at [400, 168] on mat-icon "Edit" at bounding box center [398, 167] width 9 height 9
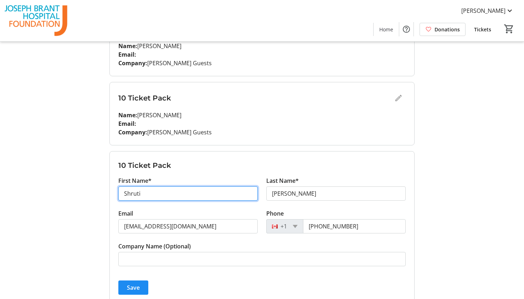
click at [189, 198] on input "Shruti" at bounding box center [187, 193] width 139 height 14
type input "Purvi"
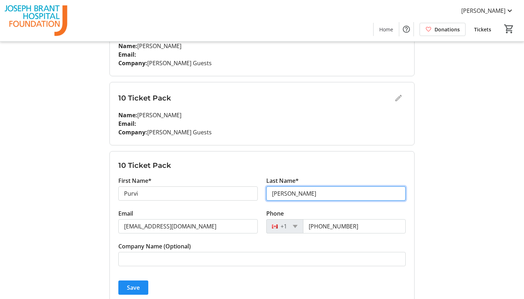
type input "Desai"
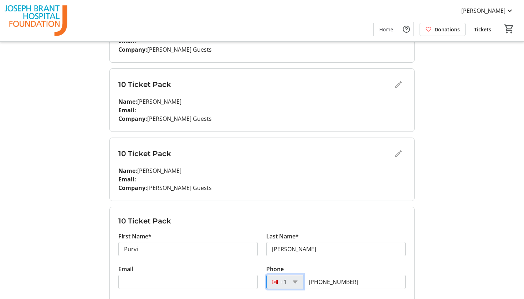
scroll to position [197, 0]
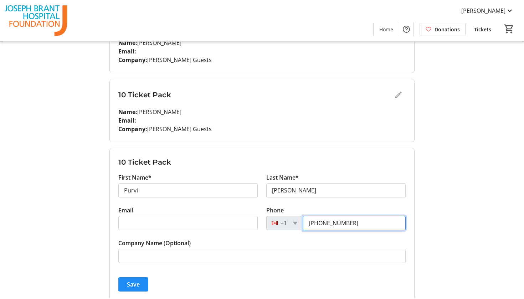
click at [323, 225] on input "[PHONE_NUMBER]" at bounding box center [354, 223] width 103 height 14
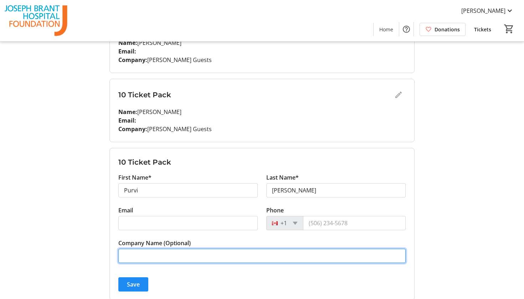
paste input "[PERSON_NAME] Guests"
type input "[PERSON_NAME] Guests"
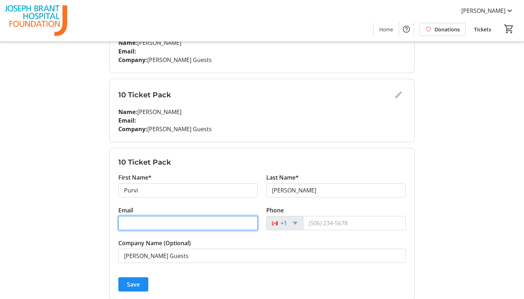
click at [170, 221] on input "Email" at bounding box center [187, 223] width 139 height 14
paste input "[EMAIL_ADDRESS][DOMAIN_NAME]"
type input "[EMAIL_ADDRESS][DOMAIN_NAME]"
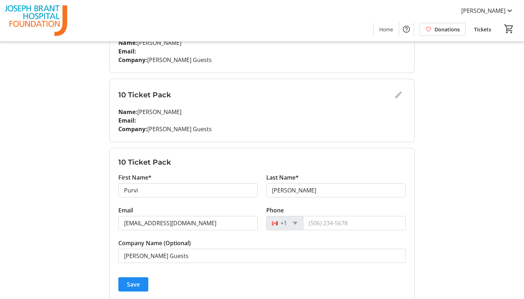
click at [181, 268] on tr-form-field "Company Name (Optional) Shruti Patel Guests" at bounding box center [261, 255] width 287 height 33
click at [134, 286] on span "Save" at bounding box center [133, 284] width 13 height 9
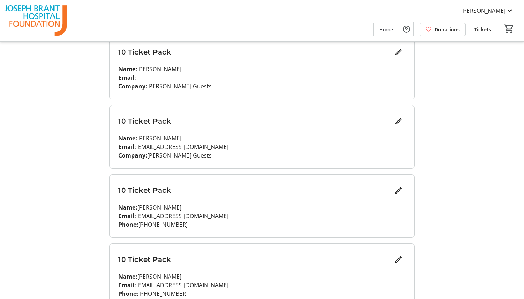
scroll to position [240, 0]
click at [395, 192] on mat-icon "Edit" at bounding box center [398, 190] width 9 height 9
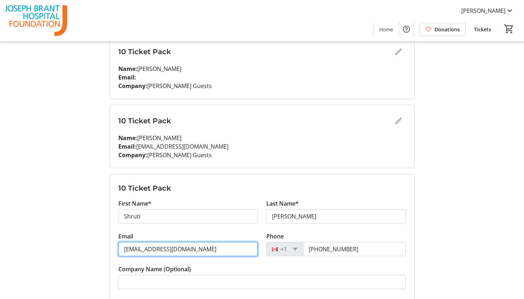
click at [218, 244] on input "[EMAIL_ADDRESS][DOMAIN_NAME]" at bounding box center [187, 249] width 139 height 14
paste input "pdesai0202"
type input "[EMAIL_ADDRESS][DOMAIN_NAME]"
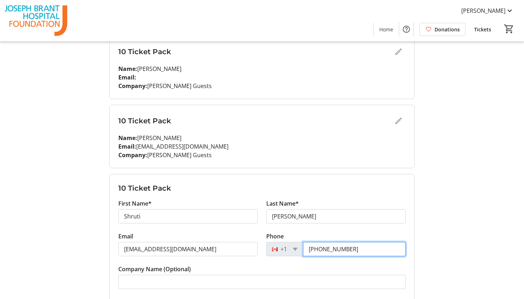
click at [330, 245] on input "[PHONE_NUMBER]" at bounding box center [354, 249] width 103 height 14
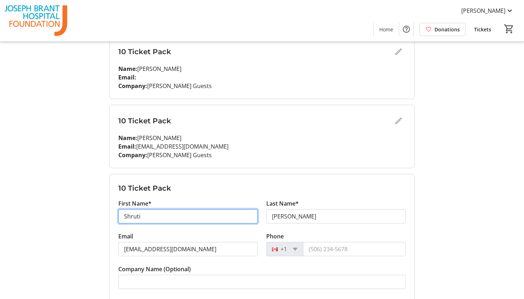
click at [185, 215] on input "Shruti" at bounding box center [187, 216] width 139 height 14
type input "P"
type input "Nayana"
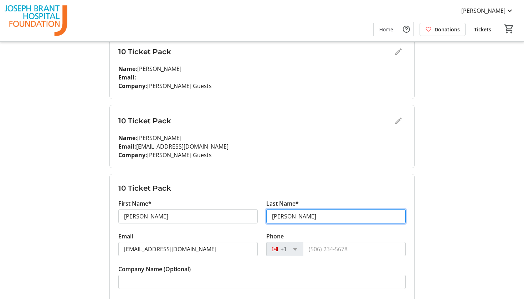
type input "Desai"
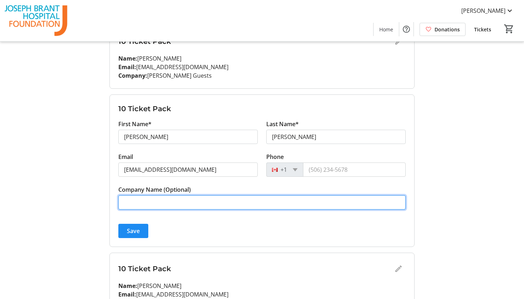
scroll to position [321, 0]
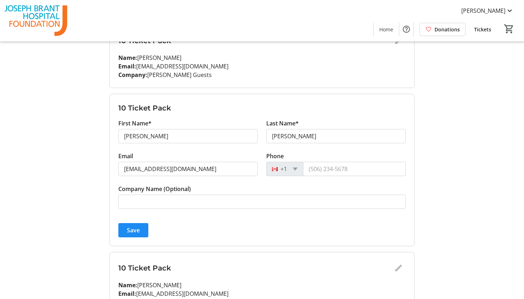
drag, startPoint x: 149, startPoint y: 74, endPoint x: 217, endPoint y: 79, distance: 68.2
click at [218, 79] on div "10 Ticket Pack Name: Purvi Desai Email: pdesai0202@gmail.com Company: Shruti Pa…" at bounding box center [262, 56] width 304 height 63
copy p "[PERSON_NAME] Guests"
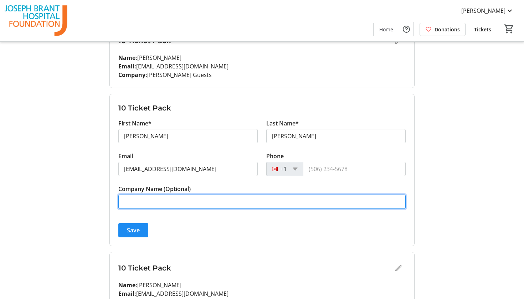
click at [157, 201] on input "Company Name (Optional)" at bounding box center [261, 202] width 287 height 14
paste input "[PERSON_NAME] Guests"
type input "[PERSON_NAME] Guests"
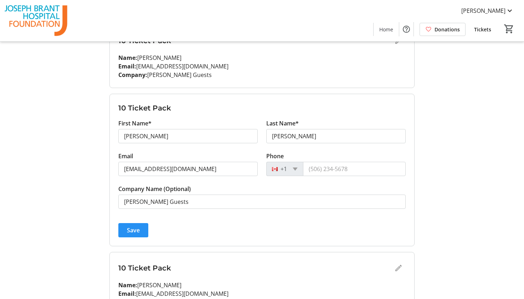
click at [133, 226] on span "Save" at bounding box center [133, 230] width 13 height 9
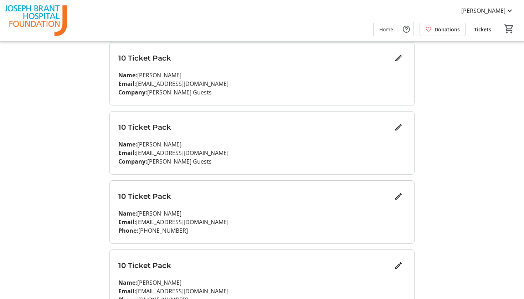
scroll to position [304, 0]
click at [85, 2] on div "Shruti Patel Home Donations Tickets 0" at bounding box center [262, 20] width 524 height 41
click at [396, 201] on span "Edit" at bounding box center [398, 196] width 14 height 14
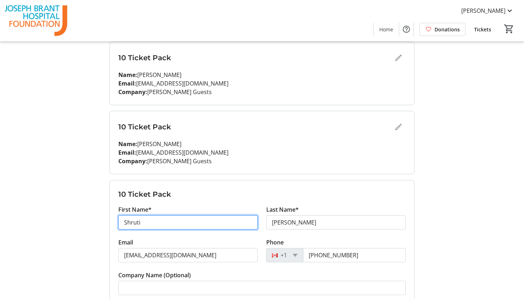
click at [209, 228] on input "Shruti" at bounding box center [187, 222] width 139 height 14
type input "Sia"
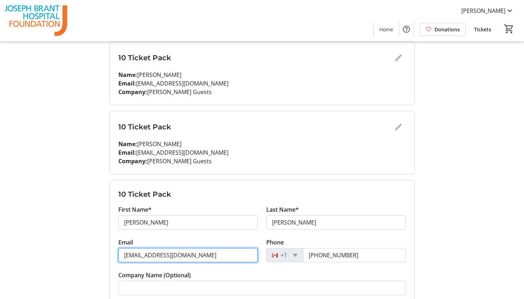
paste input "[PERSON_NAME] Guests"
type input "[PERSON_NAME] Guests"
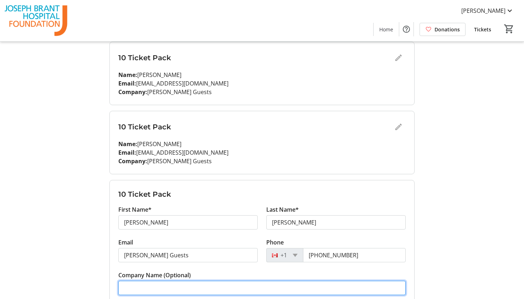
scroll to position [305, 0]
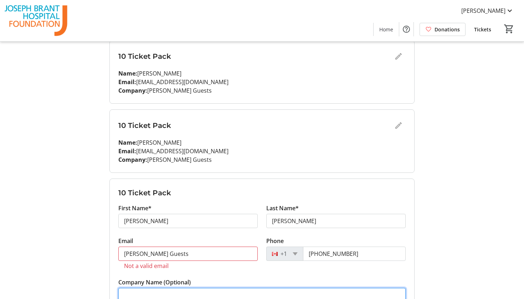
paste input "[PERSON_NAME] Guests"
type input "[PERSON_NAME] Guests"
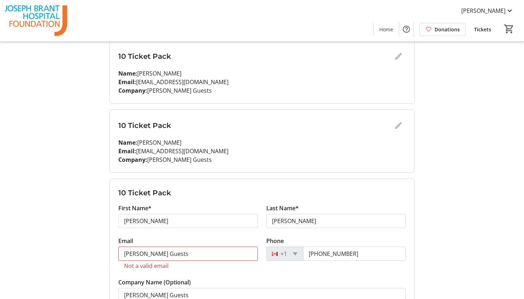
drag, startPoint x: 138, startPoint y: 152, endPoint x: 211, endPoint y: 153, distance: 72.7
click at [211, 153] on p "Email: pdesai0202@gmail.com" at bounding box center [261, 151] width 287 height 9
copy p "[EMAIL_ADDRESS][DOMAIN_NAME]"
click at [144, 256] on input "[PERSON_NAME] Guests" at bounding box center [187, 254] width 139 height 14
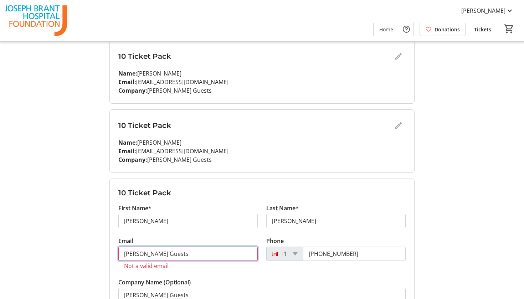
click at [144, 256] on input "[PERSON_NAME] Guests" at bounding box center [187, 254] width 139 height 14
paste input "[EMAIL_ADDRESS][DOMAIN_NAME]"
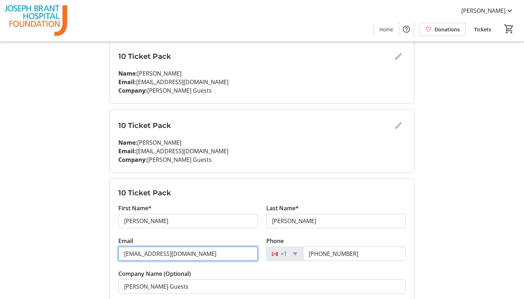
type input "[EMAIL_ADDRESS][DOMAIN_NAME]"
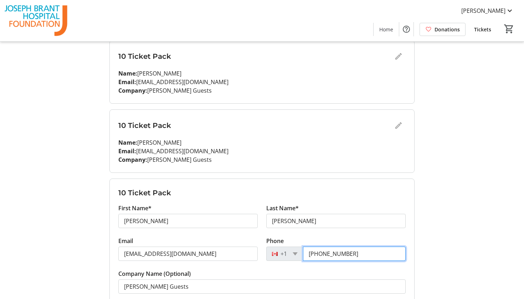
click at [319, 254] on input "[PHONE_NUMBER]" at bounding box center [354, 254] width 103 height 14
click at [454, 214] on div "My Event Tickets Here you can enter guest details for each ticket. Purchased ti…" at bounding box center [262, 165] width 470 height 941
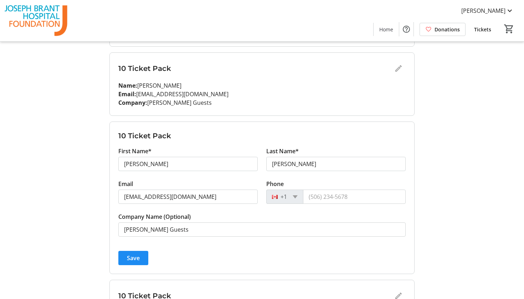
scroll to position [363, 0]
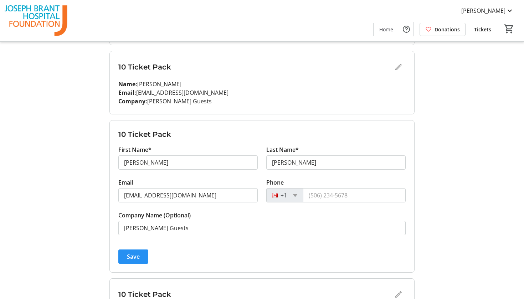
click at [140, 253] on span "submit" at bounding box center [133, 256] width 30 height 17
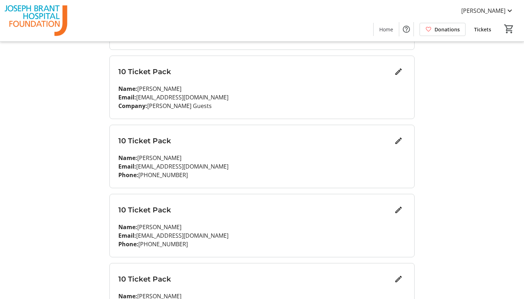
scroll to position [393, 0]
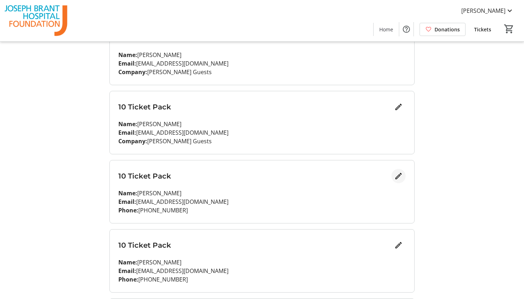
click at [400, 174] on mat-icon "Edit" at bounding box center [398, 176] width 9 height 9
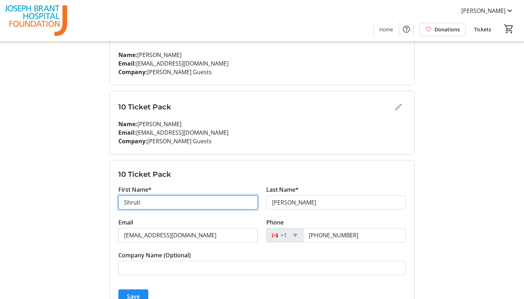
click at [186, 203] on input "Shruti" at bounding box center [187, 202] width 139 height 14
type input "Kieran"
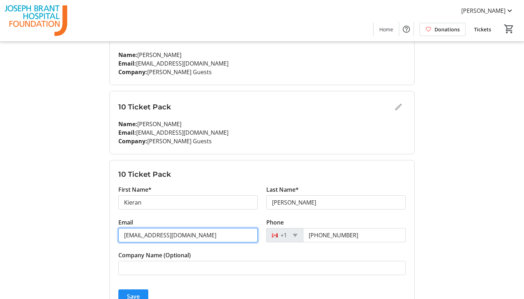
click at [190, 237] on input "[EMAIL_ADDRESS][DOMAIN_NAME]" at bounding box center [187, 235] width 139 height 14
paste input "pdesai0202"
type input "[EMAIL_ADDRESS][DOMAIN_NAME]"
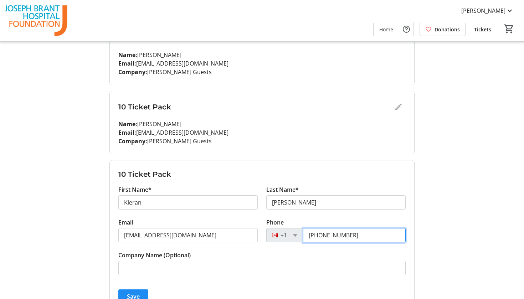
click at [319, 235] on input "[PHONE_NUMBER]" at bounding box center [354, 235] width 103 height 14
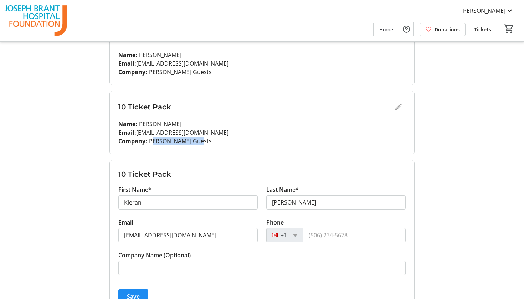
drag, startPoint x: 150, startPoint y: 141, endPoint x: 192, endPoint y: 141, distance: 42.4
click at [192, 141] on p "Company: Shruti Patel Guests" at bounding box center [261, 141] width 287 height 9
click at [153, 139] on p "Company: Shruti Patel Guests" at bounding box center [261, 141] width 287 height 9
drag, startPoint x: 147, startPoint y: 140, endPoint x: 200, endPoint y: 142, distance: 52.4
click at [200, 142] on p "Company: Shruti Patel Guests" at bounding box center [261, 141] width 287 height 9
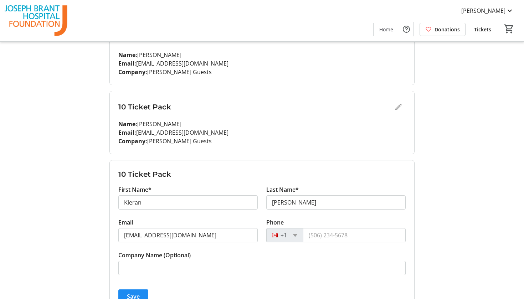
copy p "[PERSON_NAME] Guests"
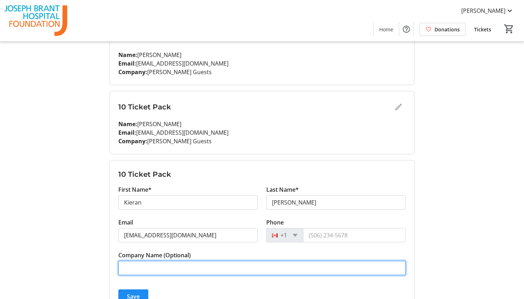
paste input "[PERSON_NAME] Guests"
type input "[PERSON_NAME] Guests"
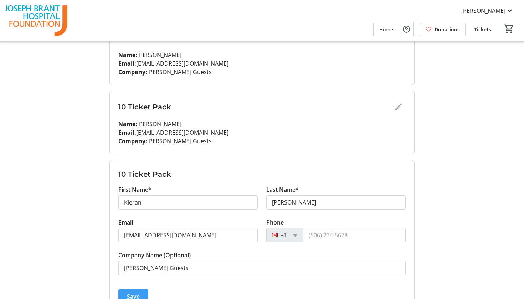
click at [132, 290] on span "submit" at bounding box center [133, 296] width 30 height 17
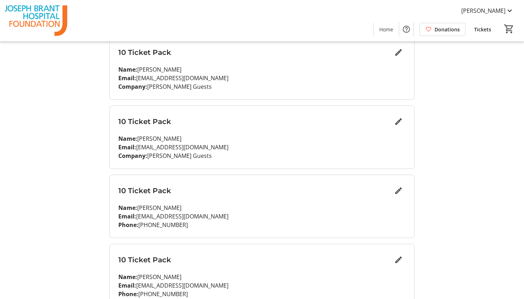
scroll to position [466, 0]
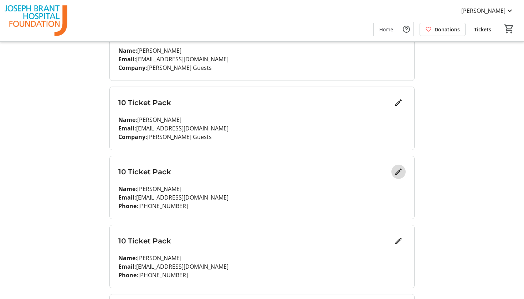
click at [397, 174] on mat-icon "Edit" at bounding box center [398, 171] width 9 height 9
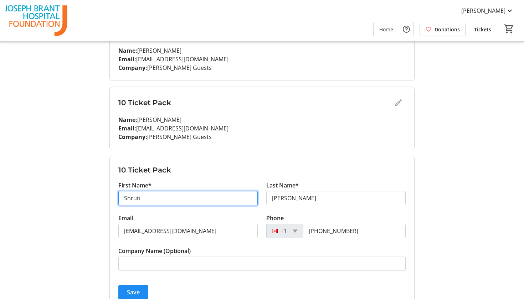
click at [206, 199] on input "Shruti" at bounding box center [187, 198] width 139 height 14
type input "Rekha"
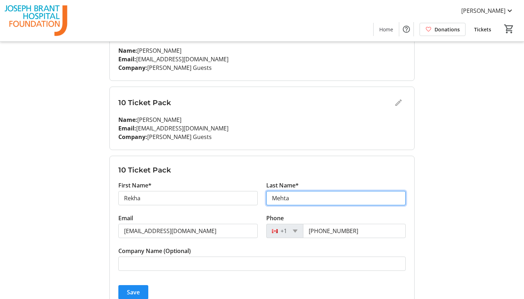
type input "Mehta"
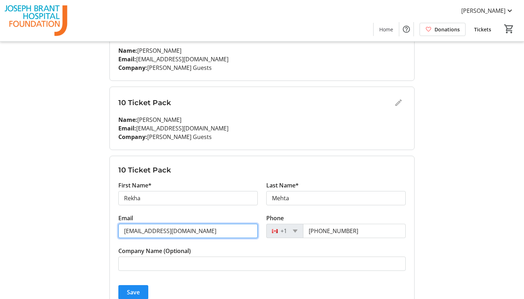
click at [170, 232] on input "[EMAIL_ADDRESS][DOMAIN_NAME]" at bounding box center [187, 231] width 139 height 14
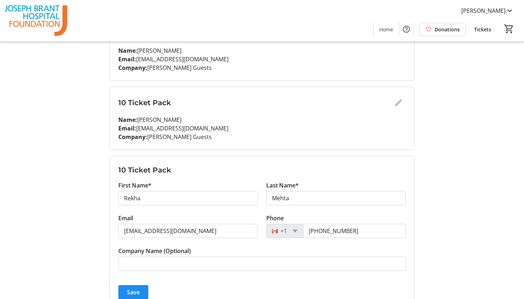
click at [142, 129] on p "Email: pdesai0202@gmail.com" at bounding box center [261, 128] width 287 height 9
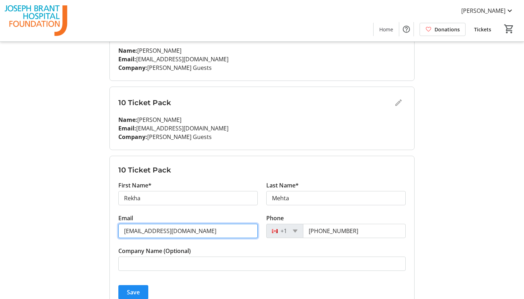
click at [154, 231] on input "[EMAIL_ADDRESS][DOMAIN_NAME]" at bounding box center [187, 231] width 139 height 14
paste input "[PERSON_NAME] Guests"
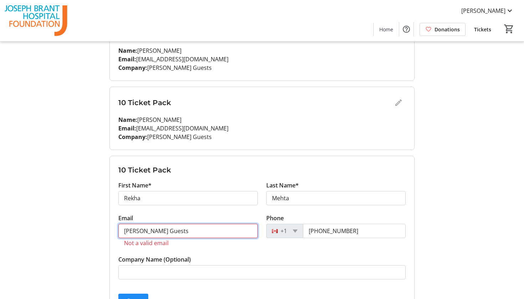
type input "Shruti Patel Guestsz"
click at [159, 230] on input "Shruti Patel Guestsz" at bounding box center [187, 231] width 139 height 14
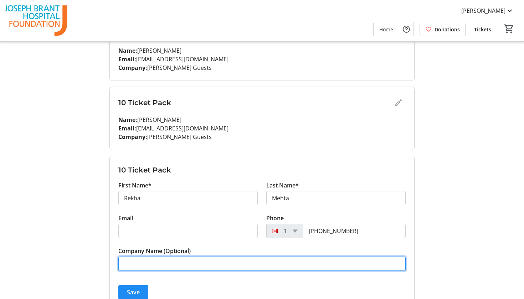
paste input "[PERSON_NAME] Guests"
type input "[PERSON_NAME] Guests"
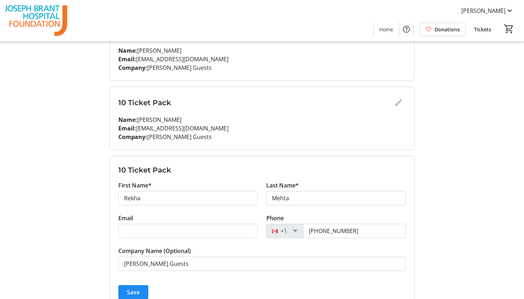
drag, startPoint x: 138, startPoint y: 128, endPoint x: 223, endPoint y: 136, distance: 85.9
click at [223, 136] on div "Name: Kieran Patel Email: pdesai0202@gmail.com Company: Shruti Patel Guests" at bounding box center [261, 128] width 287 height 26
click at [193, 129] on p "Email: pdesai0202@gmail.com" at bounding box center [261, 128] width 287 height 9
drag, startPoint x: 200, startPoint y: 129, endPoint x: 139, endPoint y: 124, distance: 61.1
click at [139, 124] on p "Email: pdesai0202@gmail.com" at bounding box center [261, 128] width 287 height 9
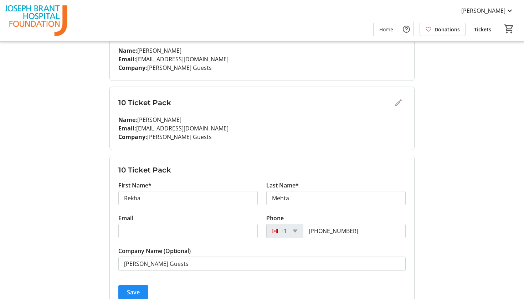
copy p "[EMAIL_ADDRESS][DOMAIN_NAME]"
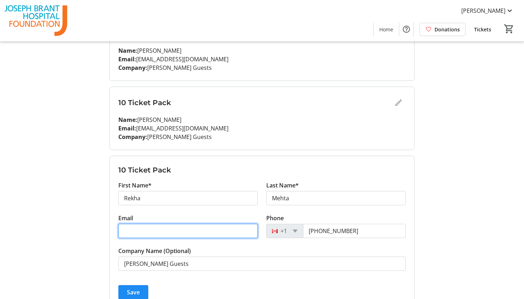
click at [136, 233] on input "Email" at bounding box center [187, 231] width 139 height 14
paste input "[EMAIL_ADDRESS][DOMAIN_NAME]"
type input "[EMAIL_ADDRESS][DOMAIN_NAME]"
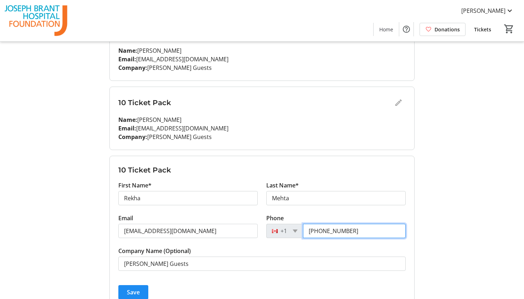
click at [318, 231] on input "[PHONE_NUMBER]" at bounding box center [354, 231] width 103 height 14
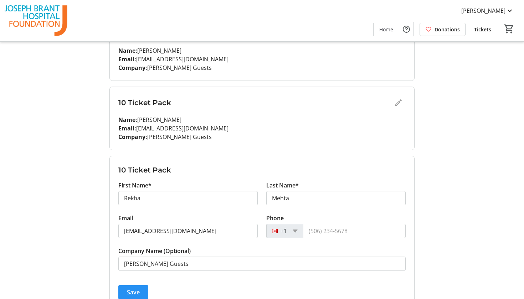
click at [129, 291] on span "Save" at bounding box center [133, 292] width 13 height 9
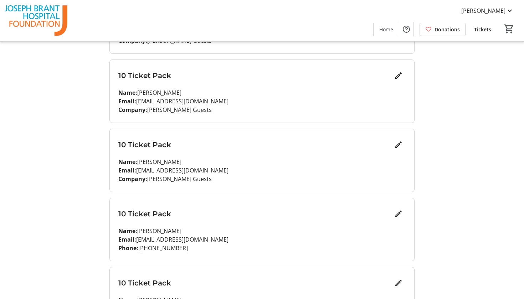
scroll to position [501, 0]
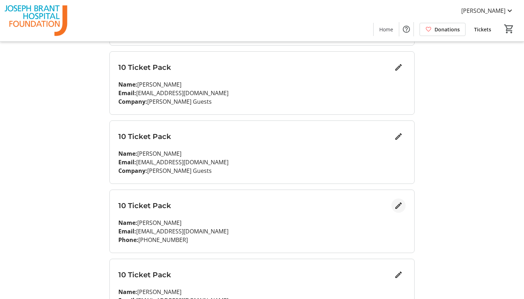
click at [398, 203] on mat-icon "Edit" at bounding box center [398, 205] width 9 height 9
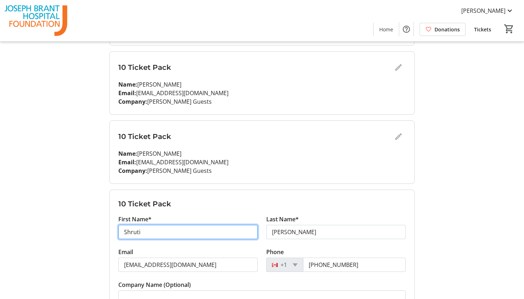
click at [193, 238] on input "Shruti" at bounding box center [187, 232] width 139 height 14
type input "Anjali"
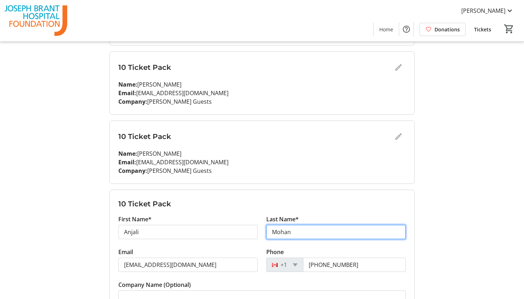
type input "Mohan"
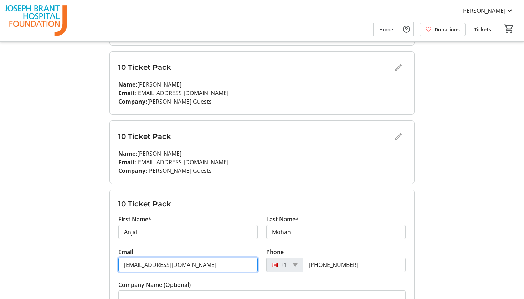
click at [160, 267] on input "[EMAIL_ADDRESS][DOMAIN_NAME]" at bounding box center [187, 265] width 139 height 14
paste input "pdesai0202"
type input "[EMAIL_ADDRESS][DOMAIN_NAME]"
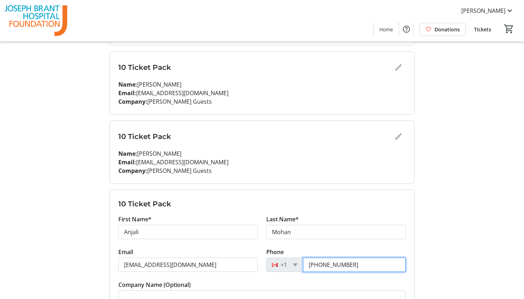
click at [316, 264] on input "[PHONE_NUMBER]" at bounding box center [354, 265] width 103 height 14
drag, startPoint x: 149, startPoint y: 171, endPoint x: 210, endPoint y: 172, distance: 60.9
click at [210, 172] on p "Company: Shruti Patel Guests" at bounding box center [261, 170] width 287 height 9
copy p "[PERSON_NAME] Guests"
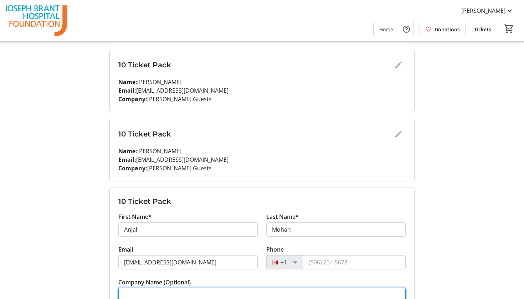
paste input "[PERSON_NAME] Guests"
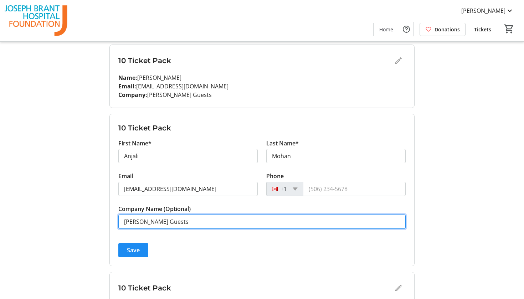
scroll to position [579, 0]
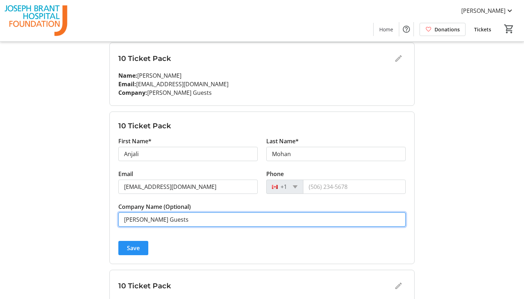
type input "[PERSON_NAME] Guests"
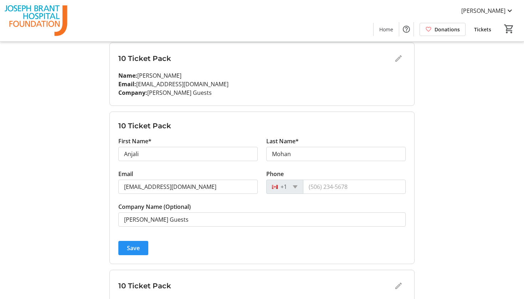
click at [135, 246] on span "Save" at bounding box center [133, 248] width 13 height 9
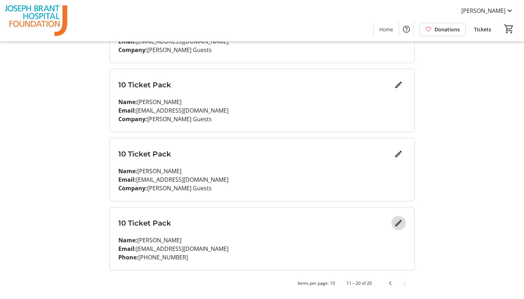
click at [395, 224] on mat-icon "Edit" at bounding box center [398, 223] width 9 height 9
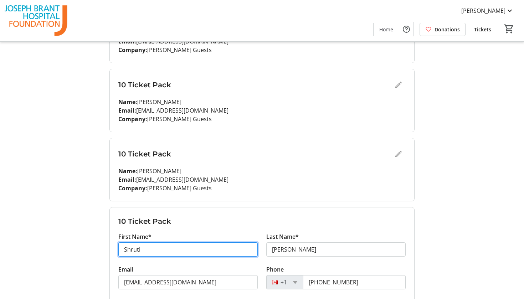
click at [166, 252] on input "Shruti" at bounding box center [187, 249] width 139 height 14
type input "Mehr"
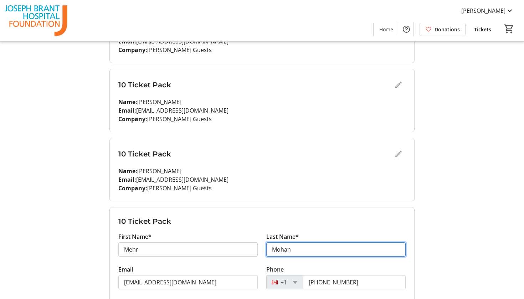
type input "Mohan"
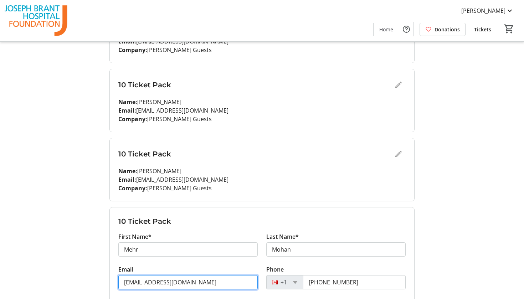
click at [138, 282] on input "[EMAIL_ADDRESS][DOMAIN_NAME]" at bounding box center [187, 282] width 139 height 14
paste input "[PERSON_NAME] Guests"
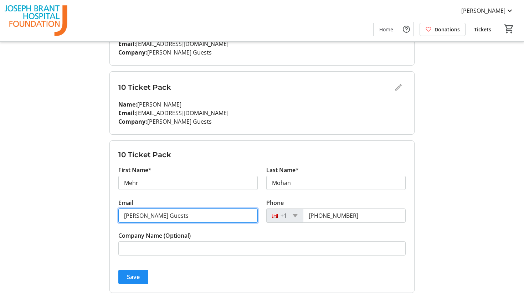
type input "[PERSON_NAME] Guests"
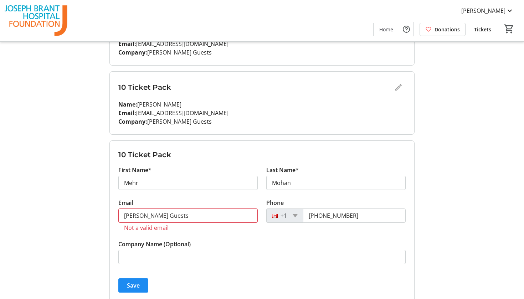
click at [148, 260] on tr-form-field "Company Name (Optional)" at bounding box center [261, 256] width 287 height 33
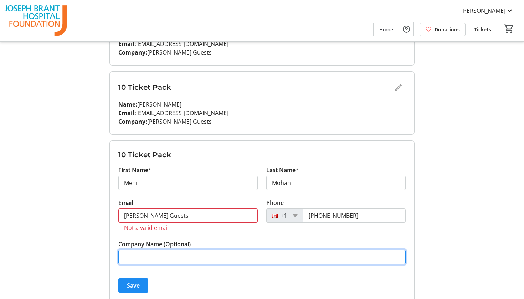
paste input "[PERSON_NAME] Guests"
type input "[PERSON_NAME] Guests"
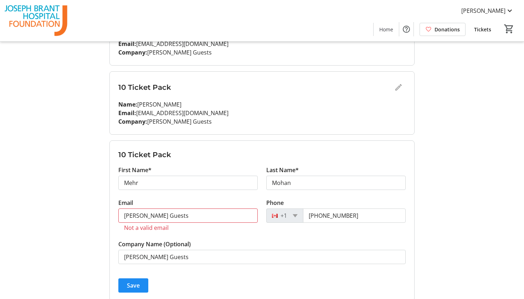
drag, startPoint x: 138, startPoint y: 114, endPoint x: 216, endPoint y: 116, distance: 78.1
click at [216, 116] on p "Email: pdesai0202@gmail.com" at bounding box center [261, 113] width 287 height 9
copy p "[EMAIL_ADDRESS][DOMAIN_NAME]"
click at [169, 216] on input "[PERSON_NAME] Guests" at bounding box center [187, 215] width 139 height 14
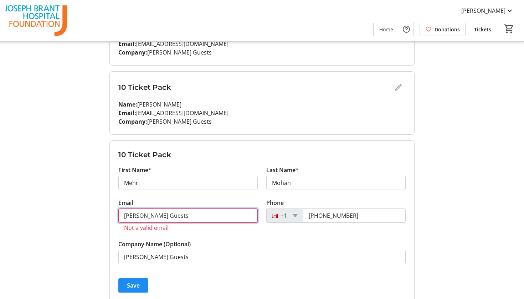
click at [169, 216] on input "[PERSON_NAME] Guests" at bounding box center [187, 215] width 139 height 14
paste input "[EMAIL_ADDRESS][DOMAIN_NAME]"
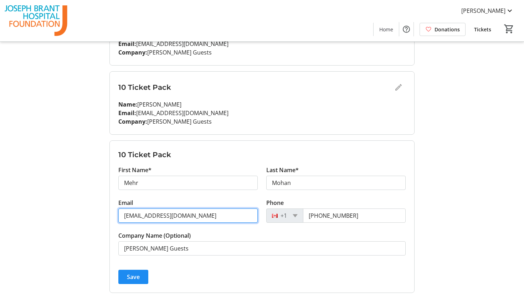
type input "[EMAIL_ADDRESS][DOMAIN_NAME]"
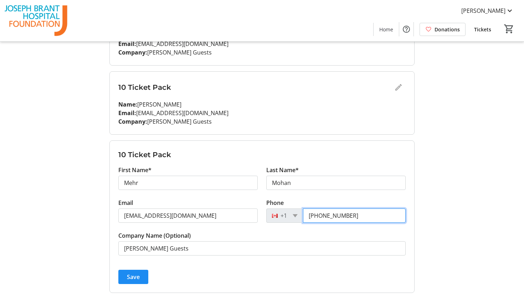
click at [324, 214] on input "[PHONE_NUMBER]" at bounding box center [354, 215] width 103 height 14
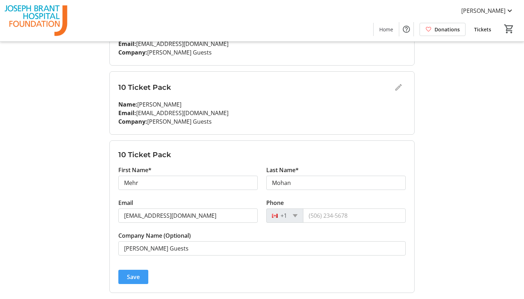
click at [131, 279] on span "Save" at bounding box center [133, 277] width 13 height 9
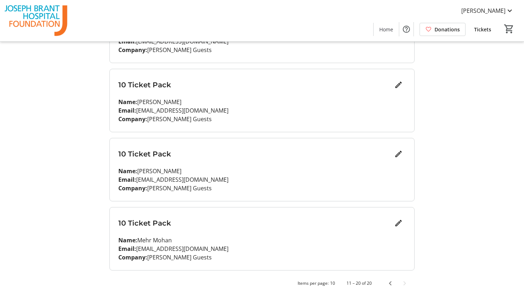
scroll to position [553, 0]
click at [392, 283] on span "Previous page" at bounding box center [390, 283] width 14 height 14
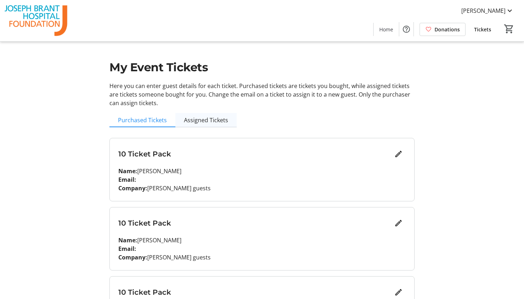
scroll to position [0, 0]
click at [208, 122] on span "Assigned Tickets" at bounding box center [206, 120] width 44 height 6
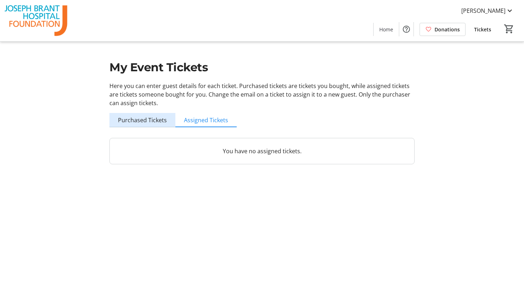
click at [154, 121] on span "Purchased Tickets" at bounding box center [142, 120] width 49 height 6
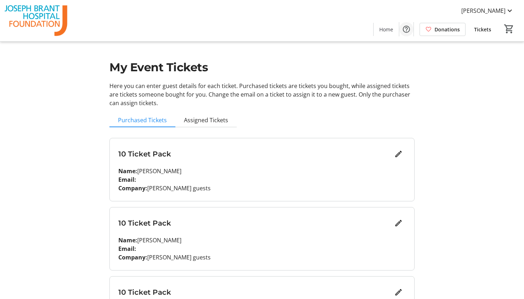
click at [400, 28] on span "Help" at bounding box center [406, 29] width 14 height 14
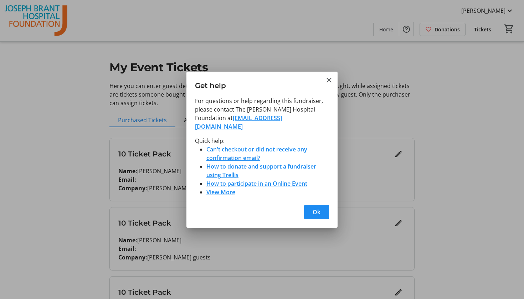
click at [371, 36] on div at bounding box center [262, 149] width 524 height 299
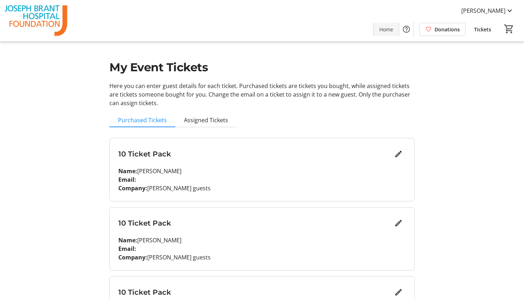
click at [393, 32] on span "Home" at bounding box center [386, 29] width 14 height 7
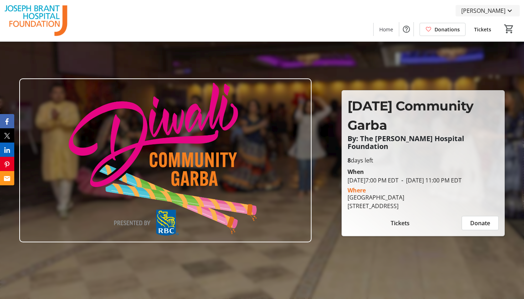
click at [476, 13] on span "[PERSON_NAME]" at bounding box center [483, 10] width 44 height 9
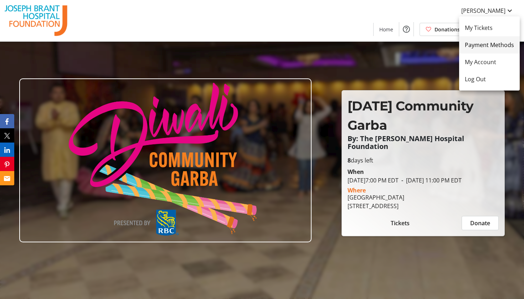
click at [475, 46] on span "Payment Methods" at bounding box center [489, 45] width 49 height 9
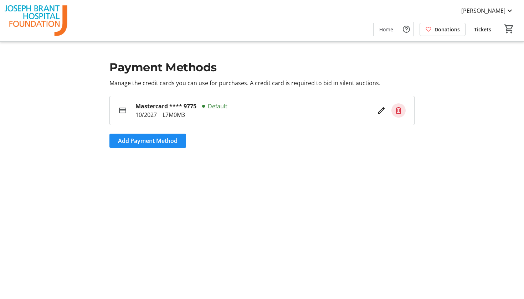
click at [400, 112] on mat-icon at bounding box center [398, 110] width 9 height 9
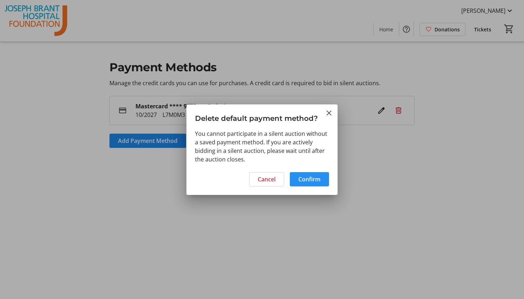
click at [309, 181] on span "Confirm" at bounding box center [309, 179] width 22 height 9
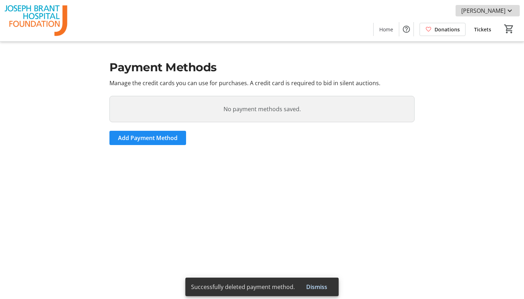
click at [506, 12] on mat-icon at bounding box center [509, 10] width 9 height 9
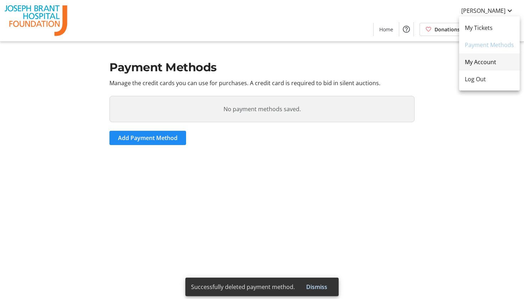
click at [483, 63] on span "My Account" at bounding box center [489, 62] width 49 height 9
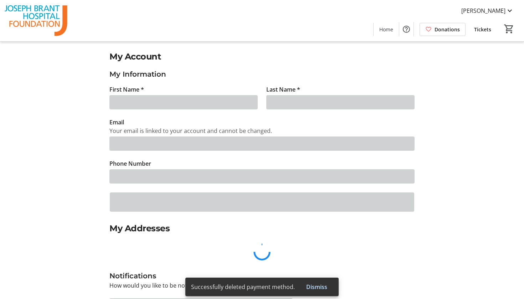
type input "Shruti"
type input "[PERSON_NAME]"
type input "[EMAIL_ADDRESS][DOMAIN_NAME]"
type input "[PHONE_NUMBER]"
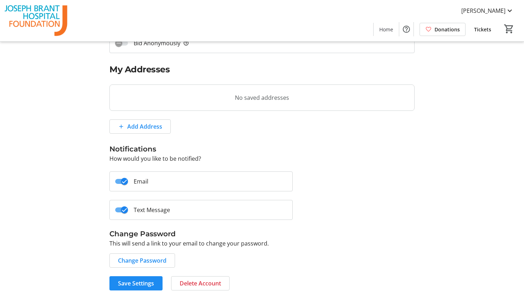
scroll to position [159, 0]
click at [510, 7] on mat-icon at bounding box center [509, 10] width 9 height 9
click at [213, 251] on div at bounding box center [262, 149] width 524 height 299
click at [162, 259] on span "Change Password" at bounding box center [142, 260] width 48 height 9
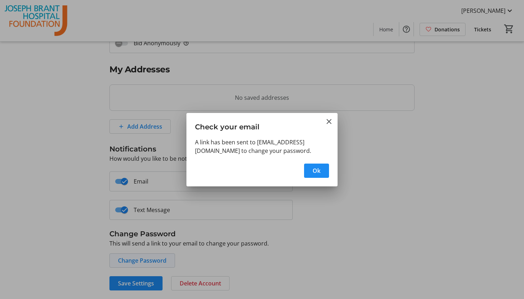
scroll to position [0, 0]
click at [310, 174] on span "button" at bounding box center [316, 170] width 25 height 17
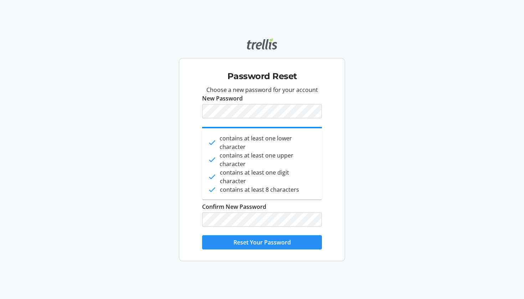
click at [253, 241] on span "Reset Your Password" at bounding box center [261, 242] width 57 height 9
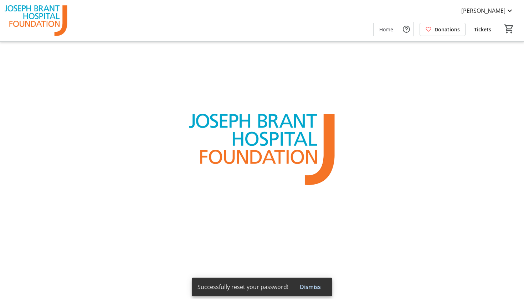
type input "Shruti"
type input "[PERSON_NAME]"
type input "[EMAIL_ADDRESS][DOMAIN_NAME]"
type input "[PHONE_NUMBER]"
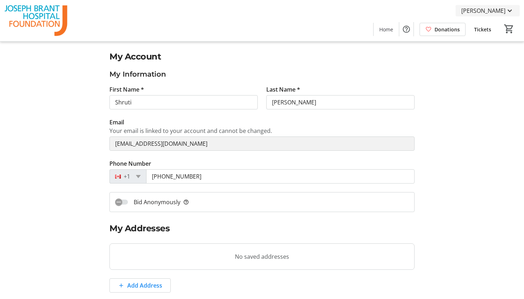
click at [492, 15] on span "[PERSON_NAME]" at bounding box center [483, 10] width 44 height 9
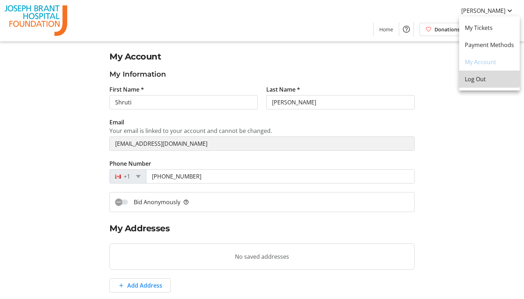
click at [482, 76] on span "Log Out" at bounding box center [489, 79] width 49 height 9
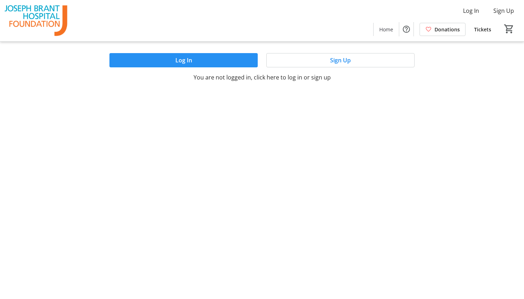
click at [203, 62] on span at bounding box center [183, 60] width 148 height 17
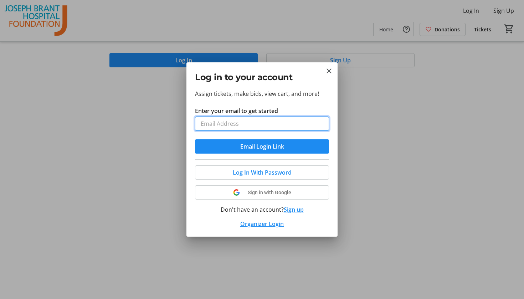
type input "[EMAIL_ADDRESS][DOMAIN_NAME]"
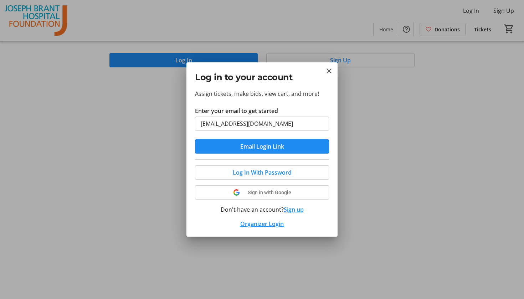
click at [262, 146] on button "Email Login Link" at bounding box center [262, 146] width 134 height 14
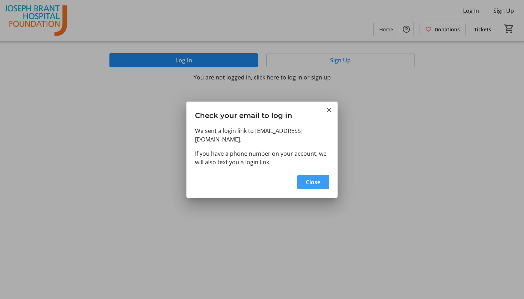
click at [305, 187] on span "button" at bounding box center [313, 182] width 32 height 17
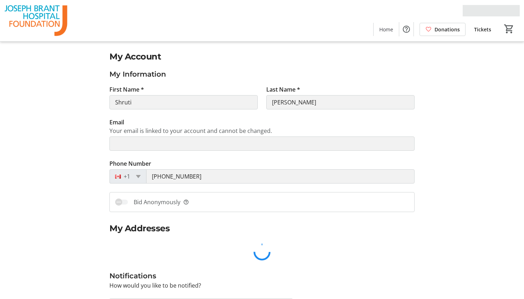
type input "[EMAIL_ADDRESS][DOMAIN_NAME]"
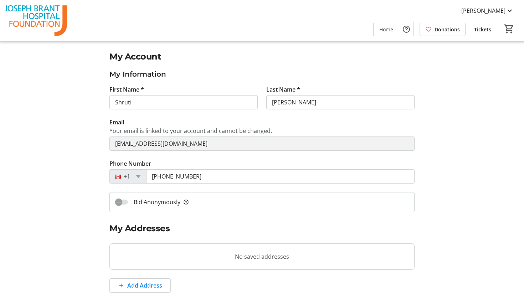
click at [477, 30] on span "Tickets" at bounding box center [482, 29] width 17 height 7
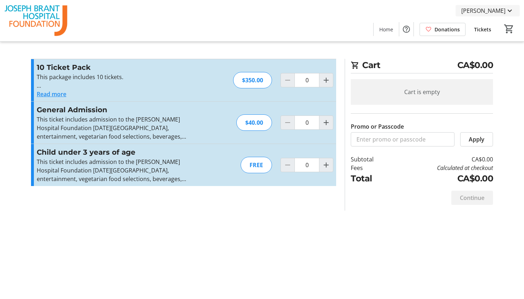
click at [487, 12] on span "[PERSON_NAME]" at bounding box center [483, 10] width 44 height 9
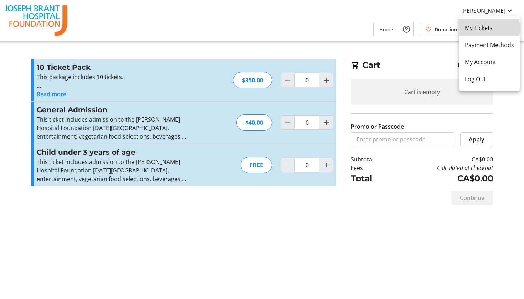
click at [486, 28] on span "My Tickets" at bounding box center [489, 28] width 49 height 9
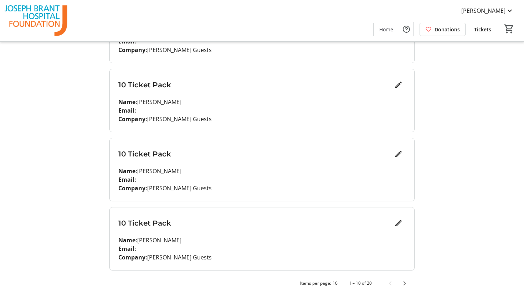
scroll to position [553, 0]
click at [404, 284] on span "Next page" at bounding box center [404, 283] width 14 height 14
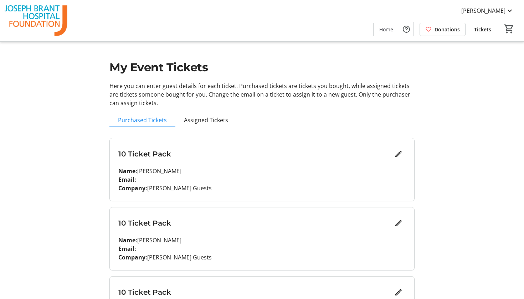
scroll to position [0, 0]
click at [497, 14] on span "[PERSON_NAME]" at bounding box center [483, 10] width 44 height 9
